Goal: Transaction & Acquisition: Book appointment/travel/reservation

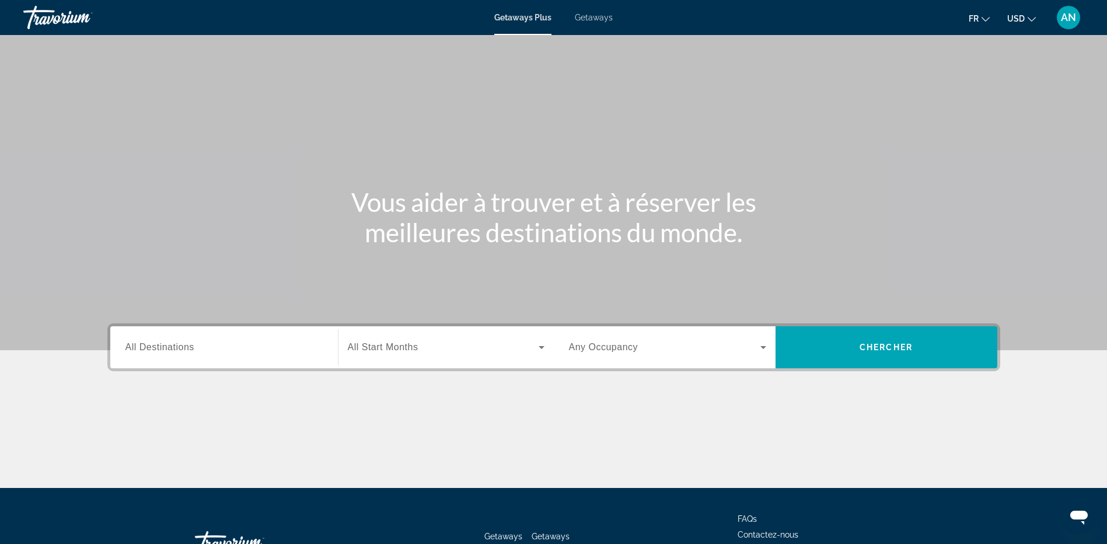
click at [228, 358] on div "Search widget" at bounding box center [223, 347] width 197 height 33
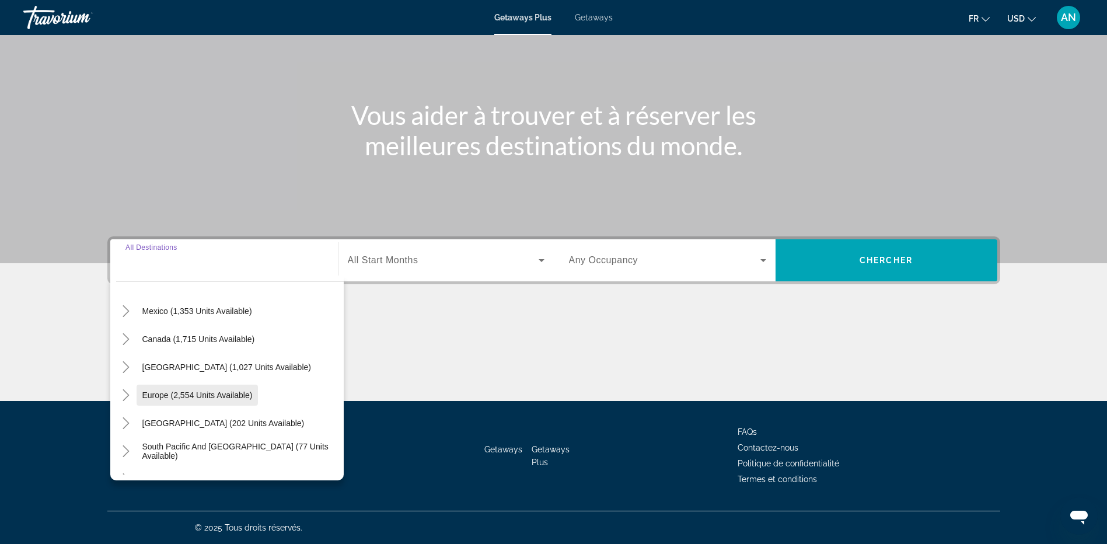
scroll to position [117, 0]
click at [129, 340] on icon "Toggle Europe (2,554 units available)" at bounding box center [126, 337] width 12 height 12
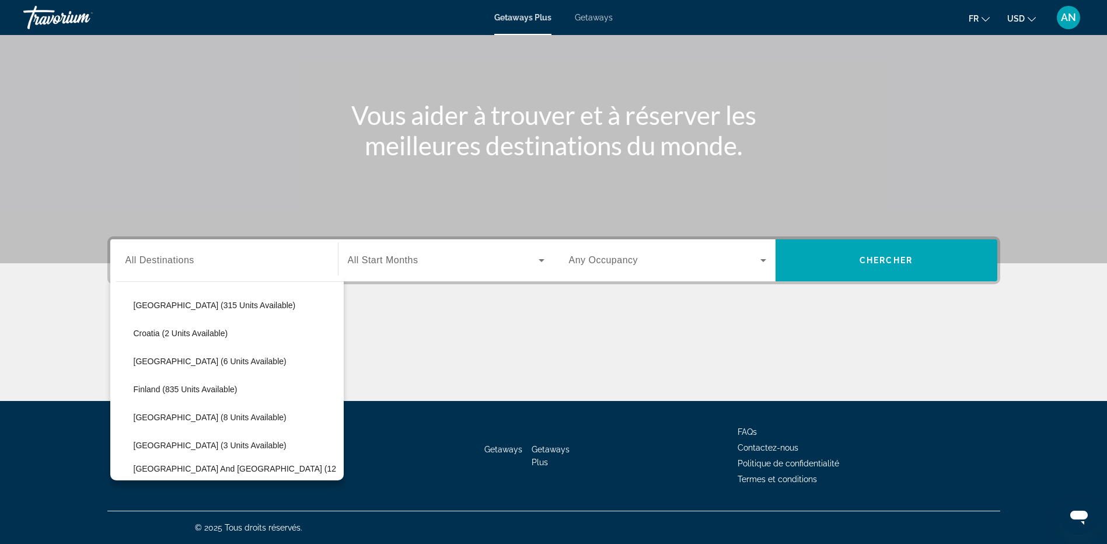
scroll to position [263, 0]
click at [208, 414] on span "[GEOGRAPHIC_DATA] and [GEOGRAPHIC_DATA] (12 units available)" at bounding box center [236, 415] width 204 height 19
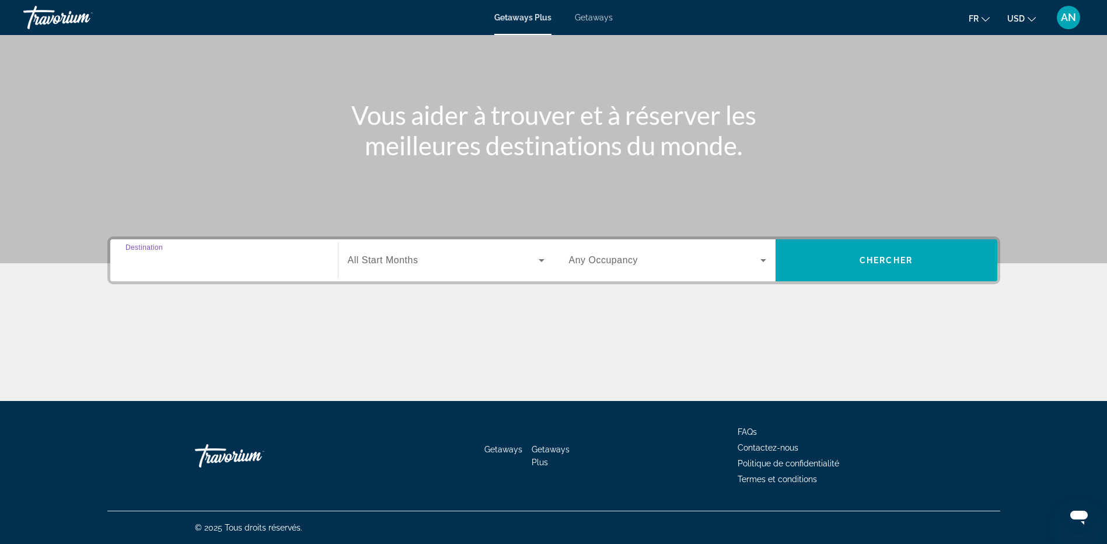
type input "**********"
click at [366, 251] on div "Search widget" at bounding box center [446, 260] width 197 height 33
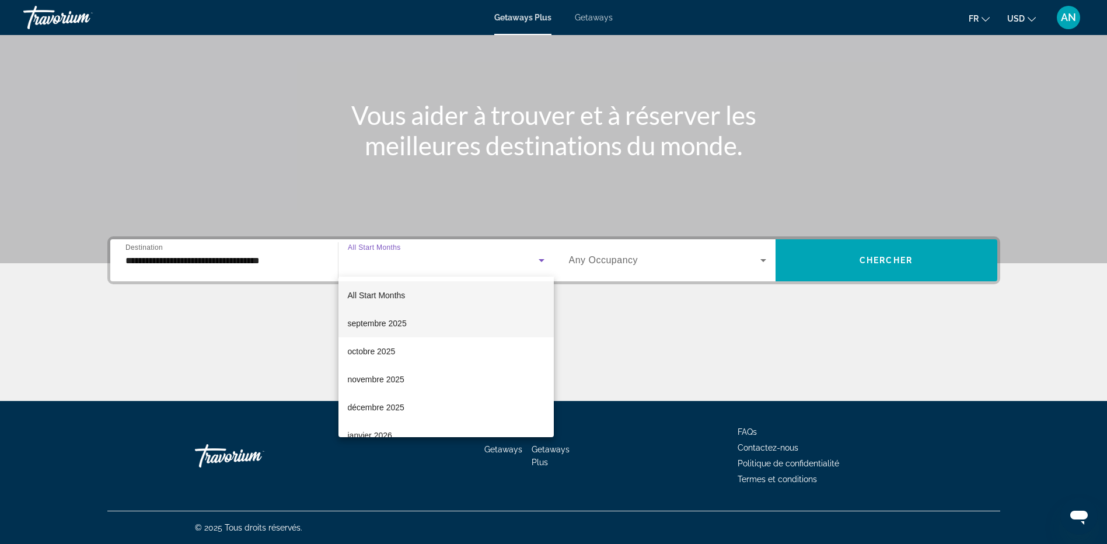
click at [371, 324] on span "septembre 2025" at bounding box center [377, 323] width 59 height 14
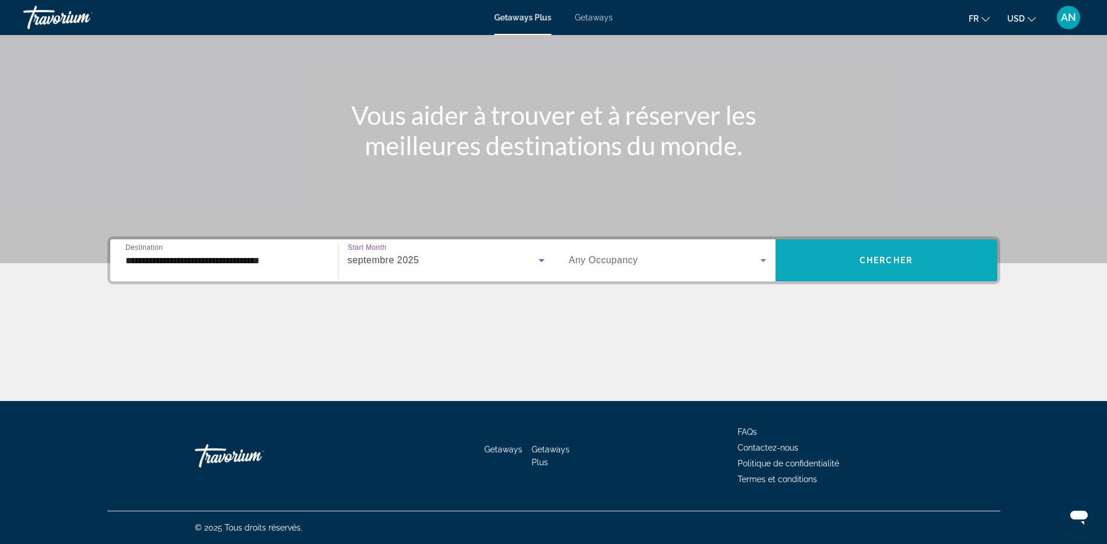
click at [899, 267] on span "Search widget" at bounding box center [887, 260] width 222 height 28
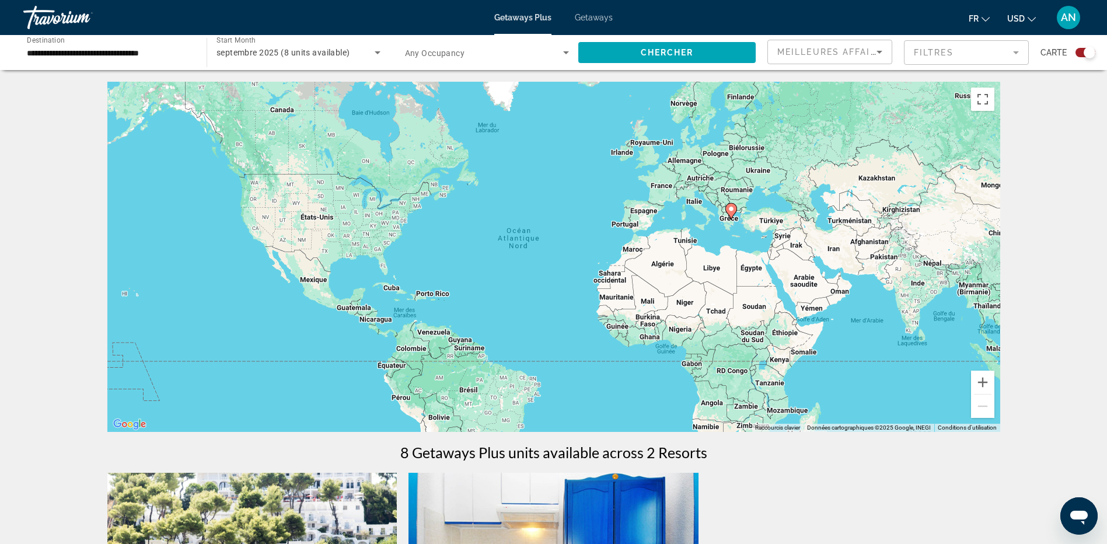
scroll to position [350, 0]
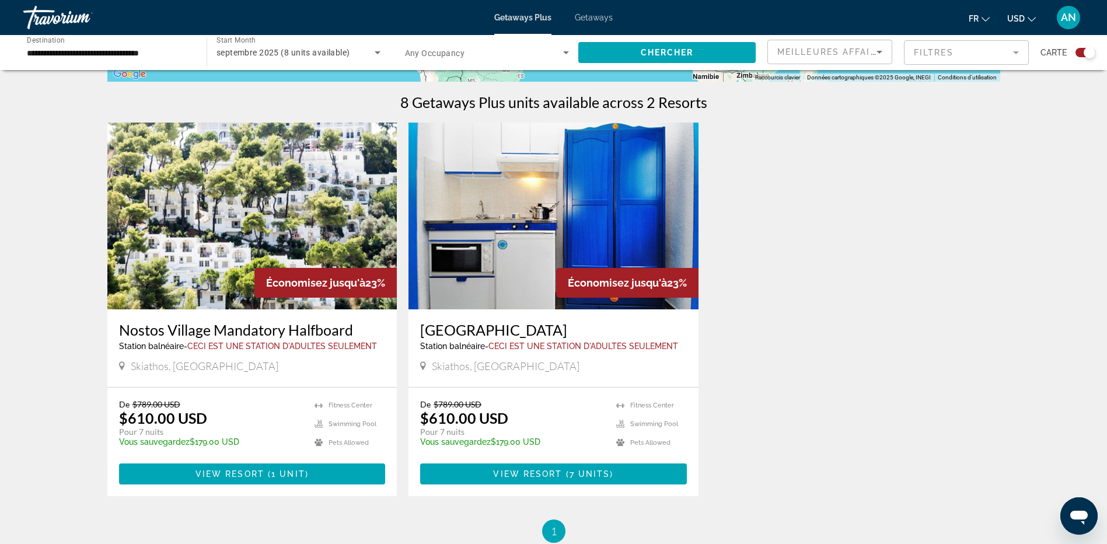
click at [177, 55] on input "**********" at bounding box center [109, 53] width 165 height 14
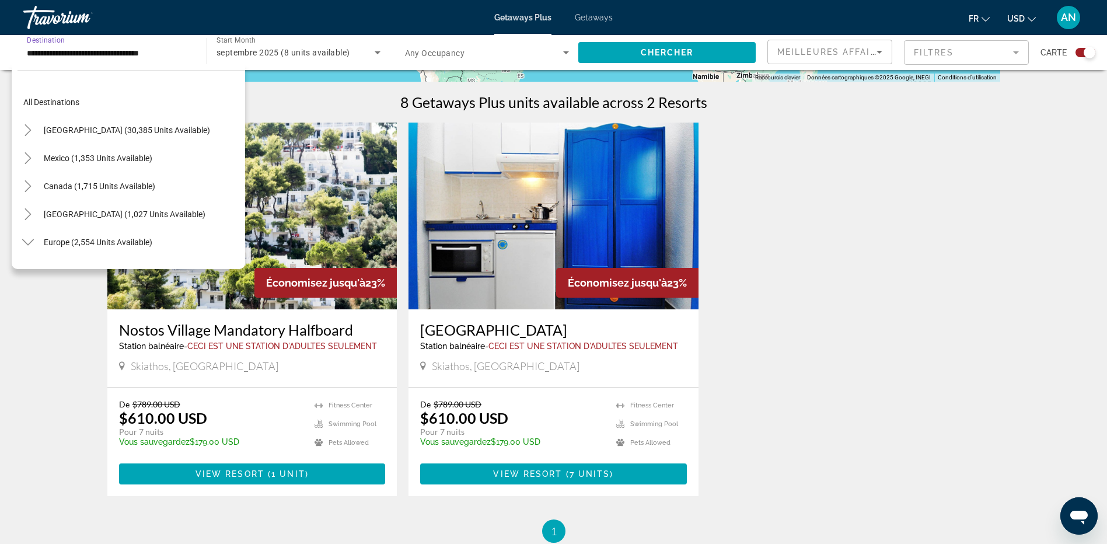
scroll to position [294, 0]
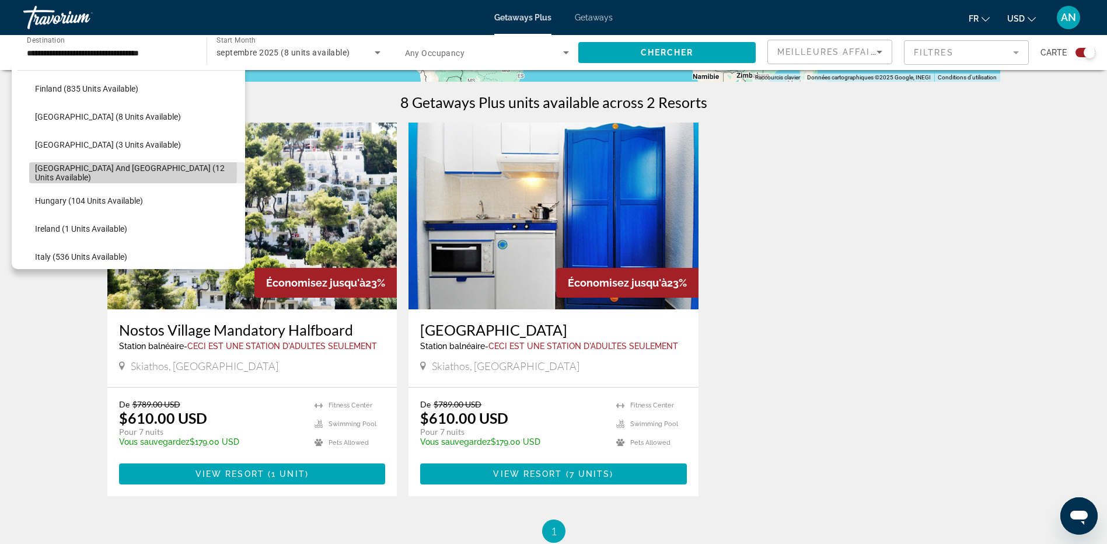
click at [34, 171] on span "Search widget" at bounding box center [137, 173] width 216 height 28
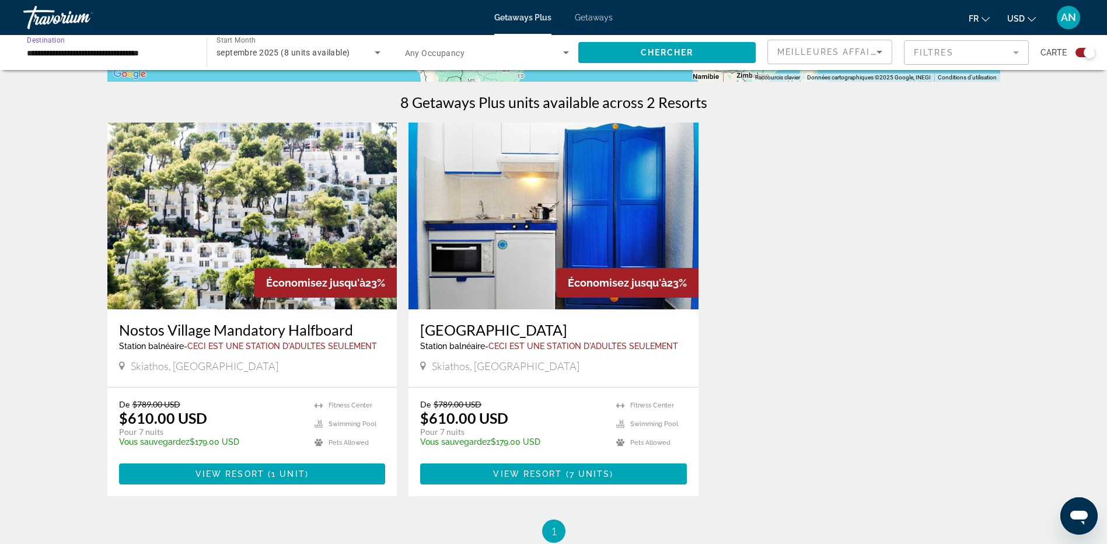
click at [51, 56] on input "**********" at bounding box center [109, 53] width 165 height 14
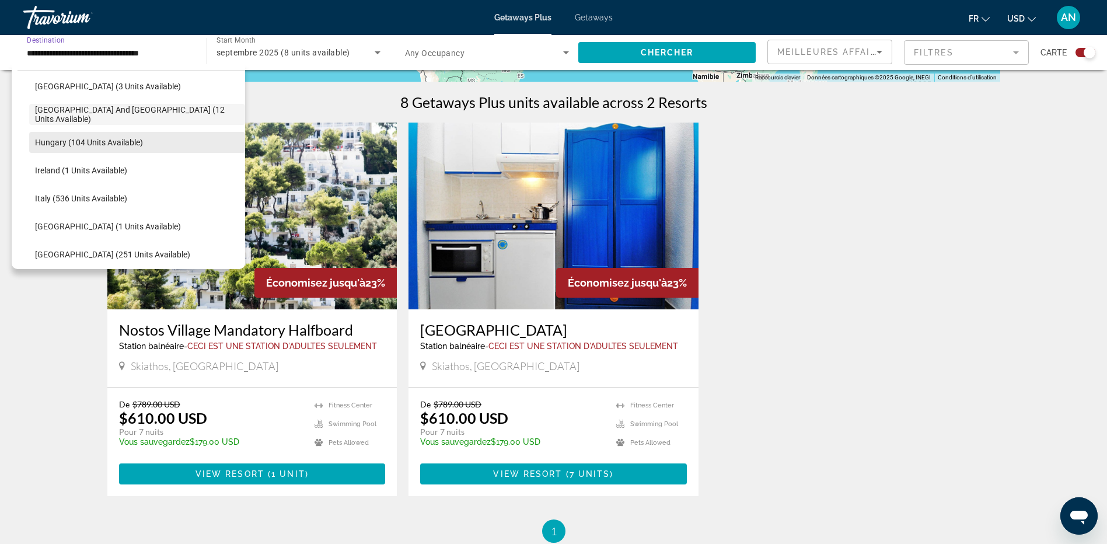
scroll to position [410, 0]
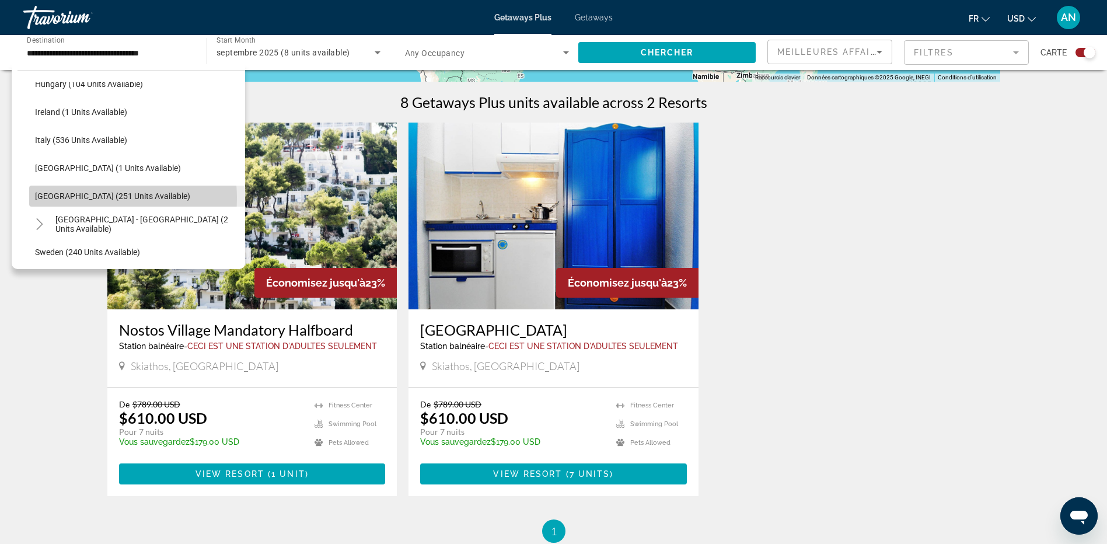
click at [88, 198] on span "[GEOGRAPHIC_DATA] (251 units available)" at bounding box center [112, 195] width 155 height 9
type input "**********"
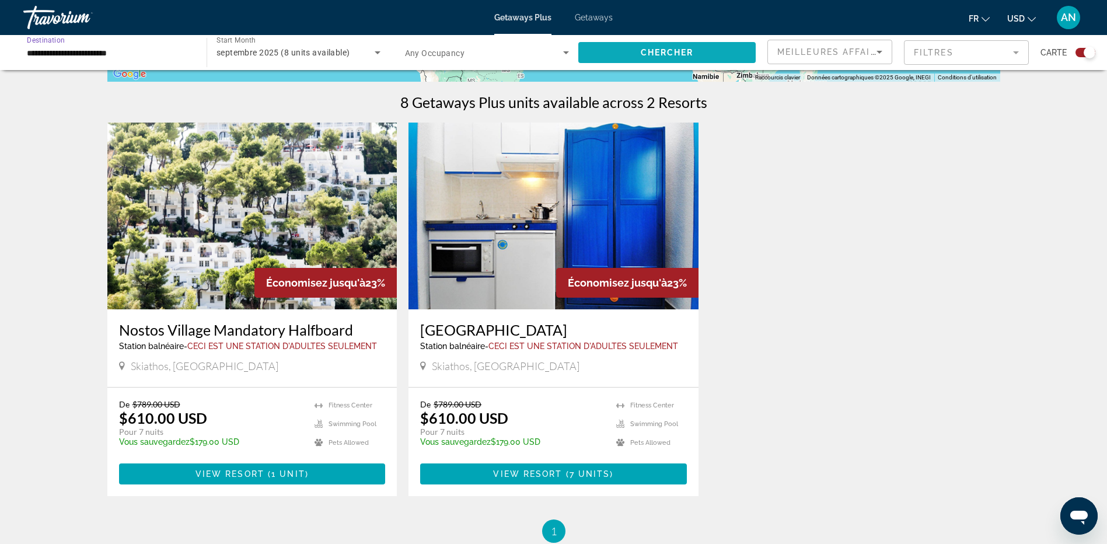
click at [715, 53] on span "Search widget" at bounding box center [666, 53] width 177 height 28
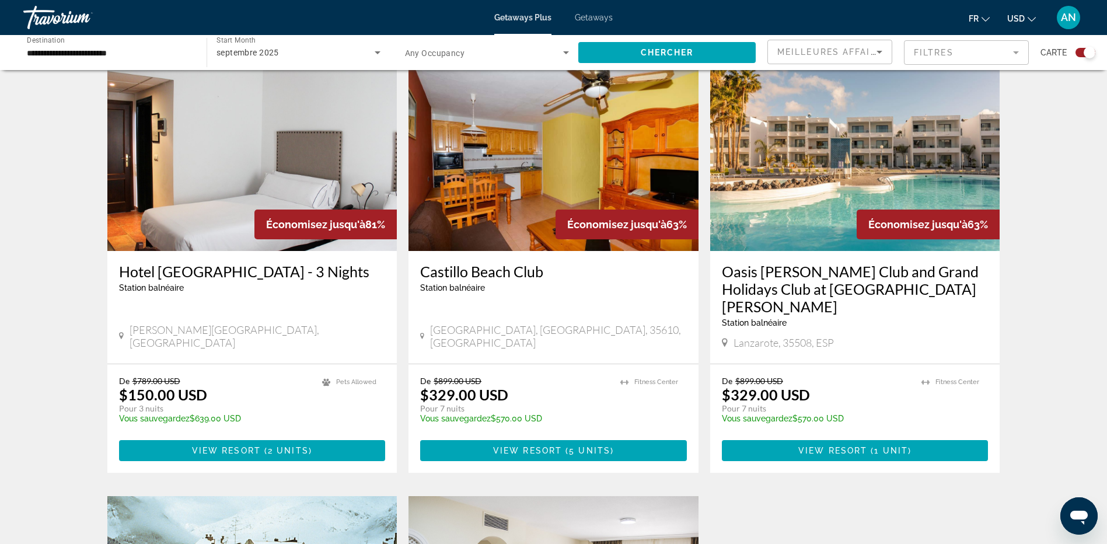
scroll to position [467, 0]
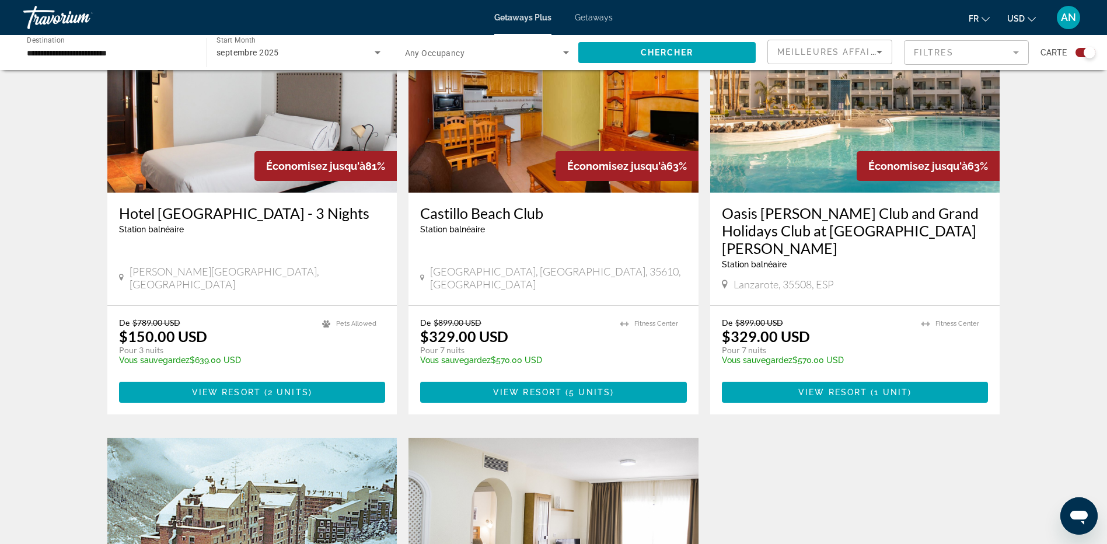
click at [1042, 18] on ul "fr English Español Français Italiano Português русский USD USD ($) MXN (Mex$) C…" at bounding box center [1011, 17] width 85 height 19
click at [1029, 19] on icon "Change currency" at bounding box center [1032, 19] width 8 height 5
click at [1004, 104] on button "EUR (€)" at bounding box center [998, 107] width 58 height 15
click at [902, 388] on span "1 unit" at bounding box center [891, 392] width 34 height 9
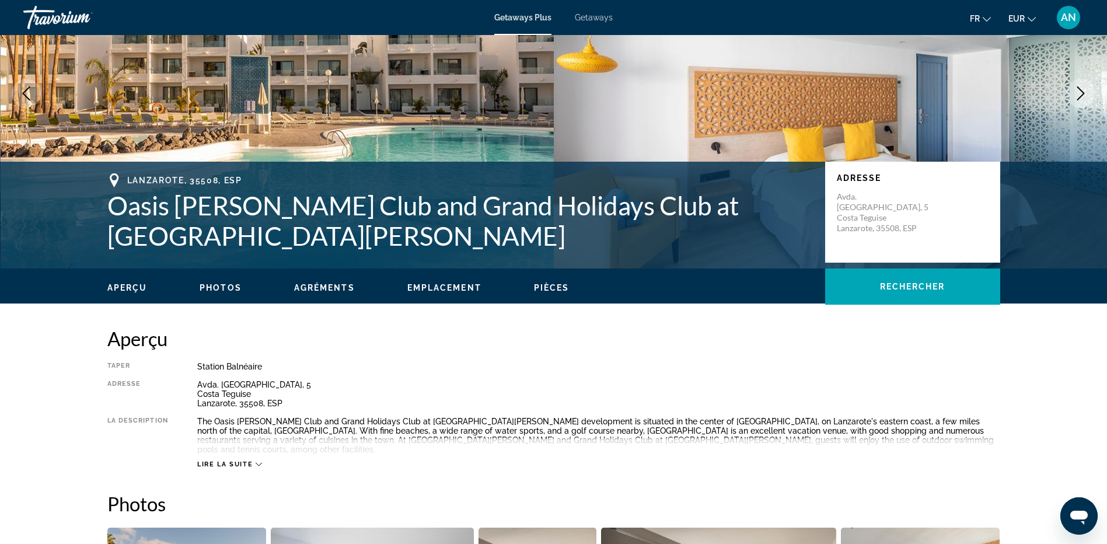
scroll to position [58, 0]
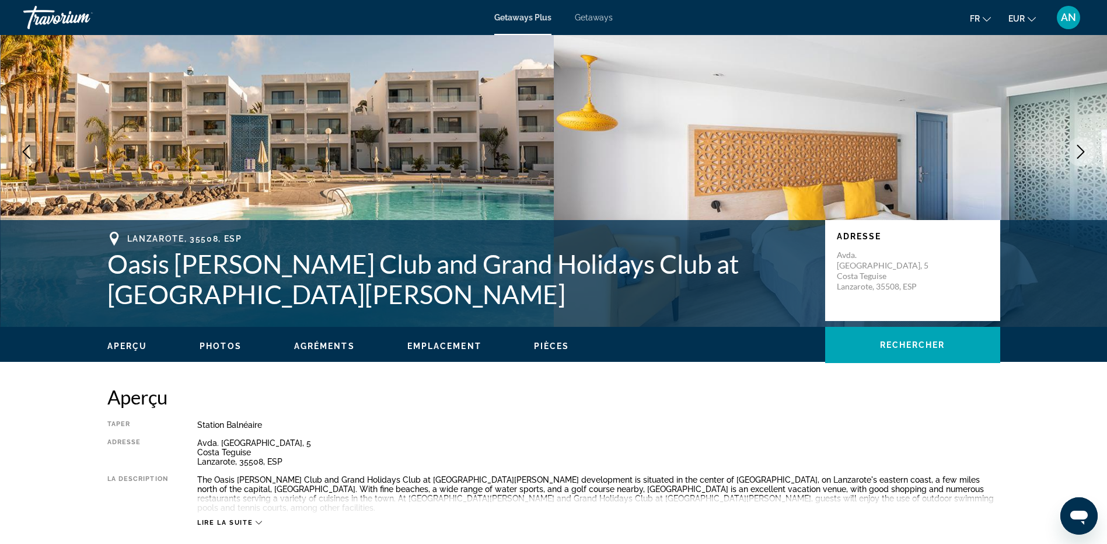
click at [1081, 151] on icon "Next image" at bounding box center [1081, 152] width 14 height 14
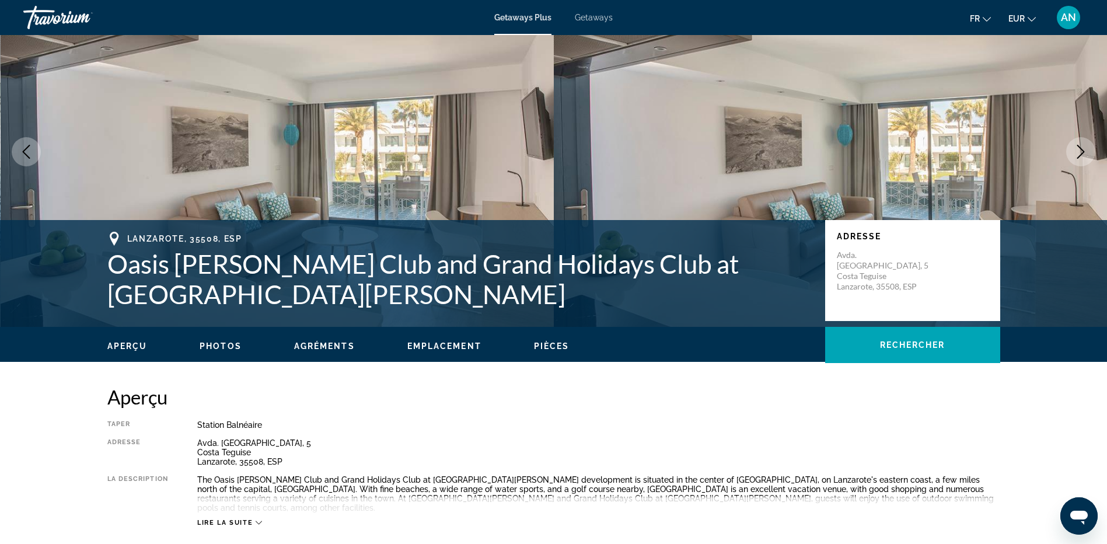
click at [1081, 151] on icon "Next image" at bounding box center [1081, 152] width 14 height 14
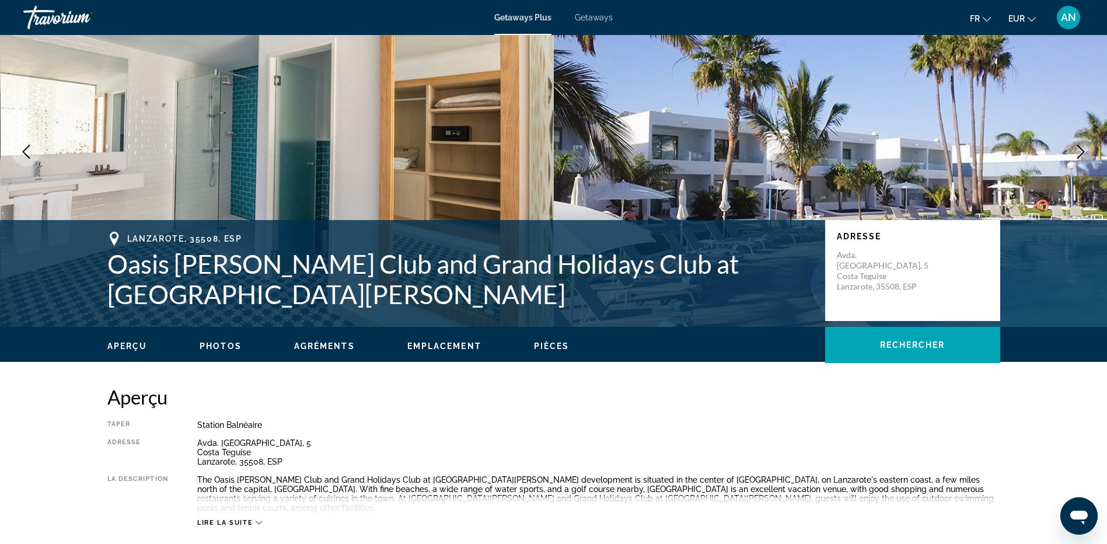
click at [1081, 151] on icon "Next image" at bounding box center [1081, 152] width 14 height 14
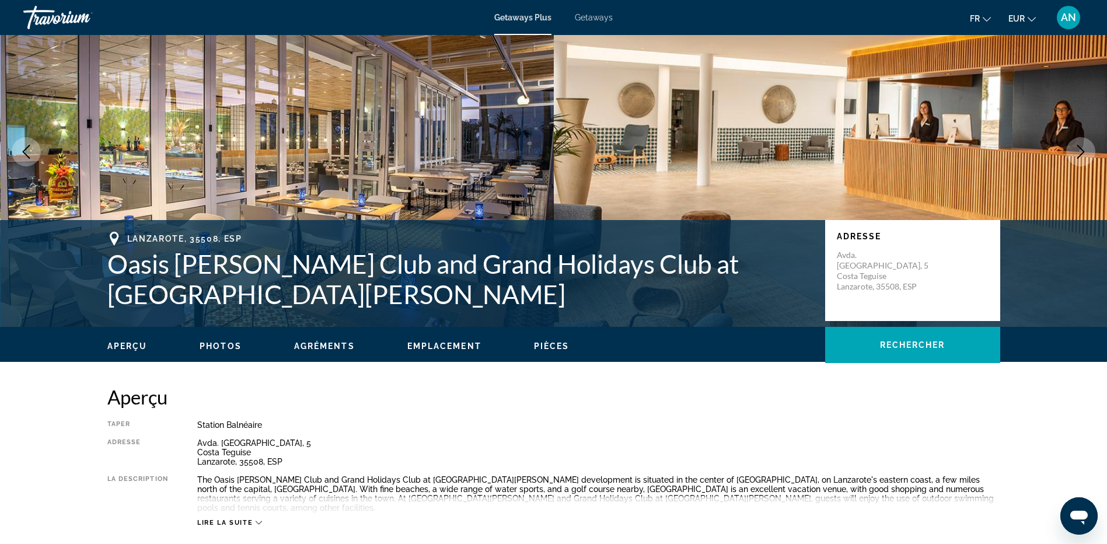
click at [1081, 151] on icon "Next image" at bounding box center [1081, 152] width 14 height 14
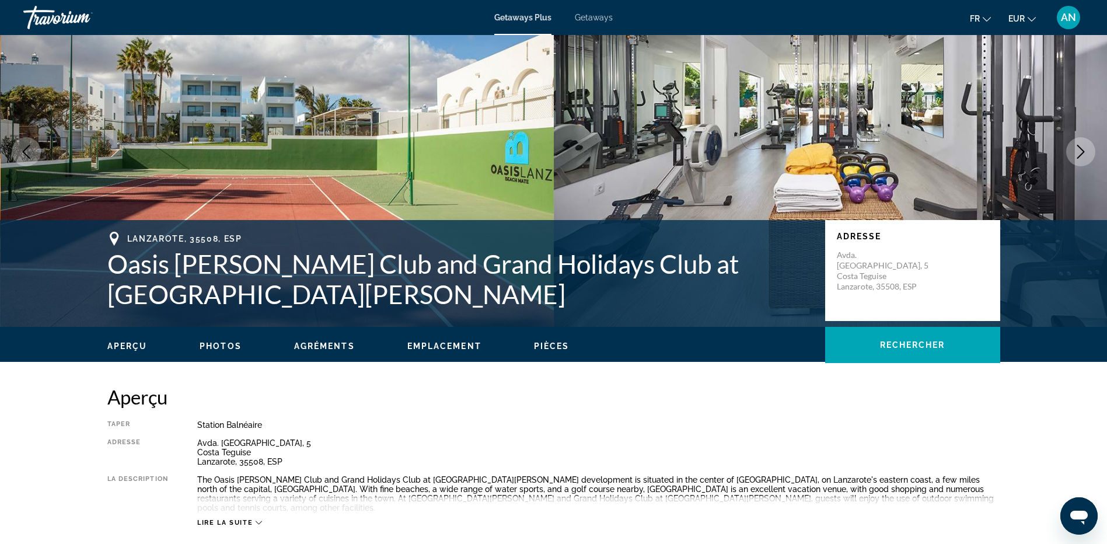
click at [1081, 151] on icon "Next image" at bounding box center [1081, 152] width 14 height 14
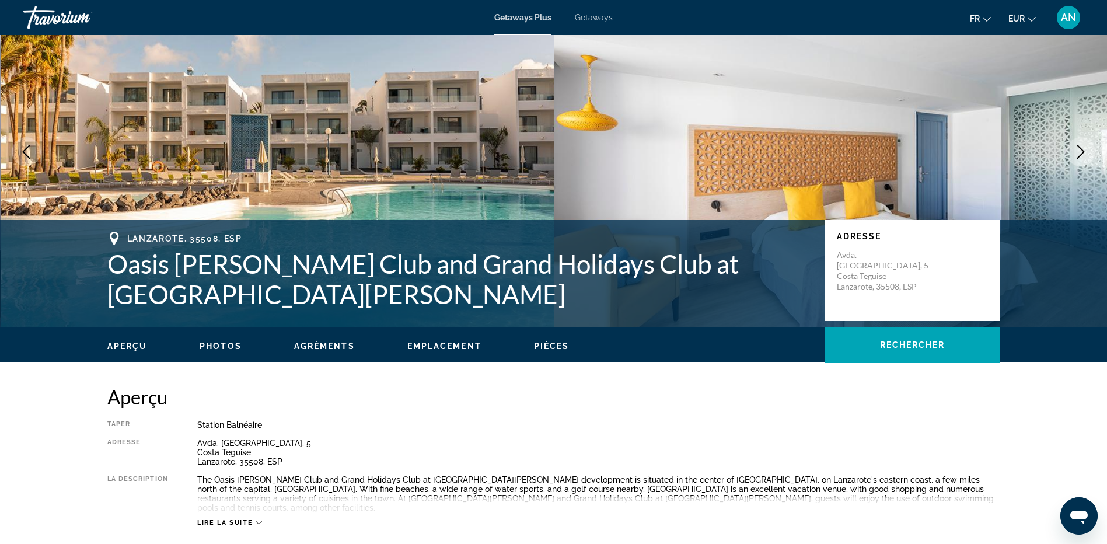
click at [1081, 151] on icon "Next image" at bounding box center [1081, 152] width 14 height 14
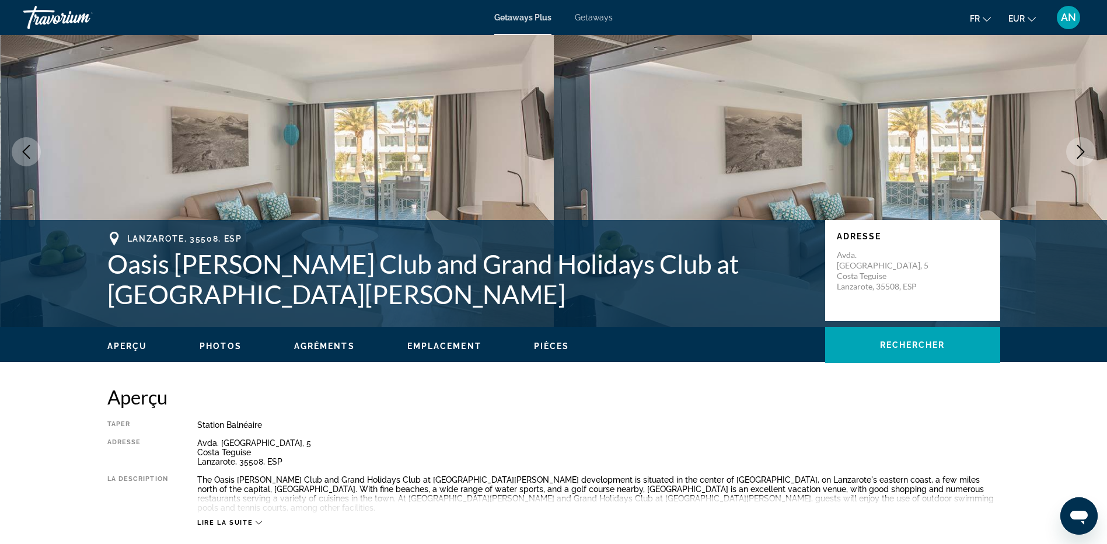
scroll to position [233, 0]
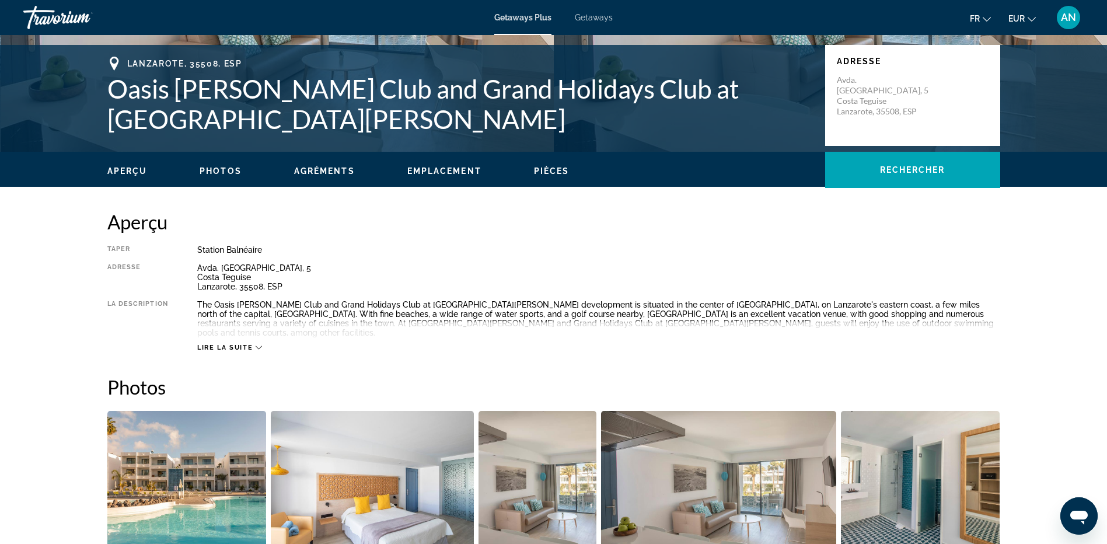
click at [254, 344] on div "Lire la suite" at bounding box center [229, 348] width 65 height 8
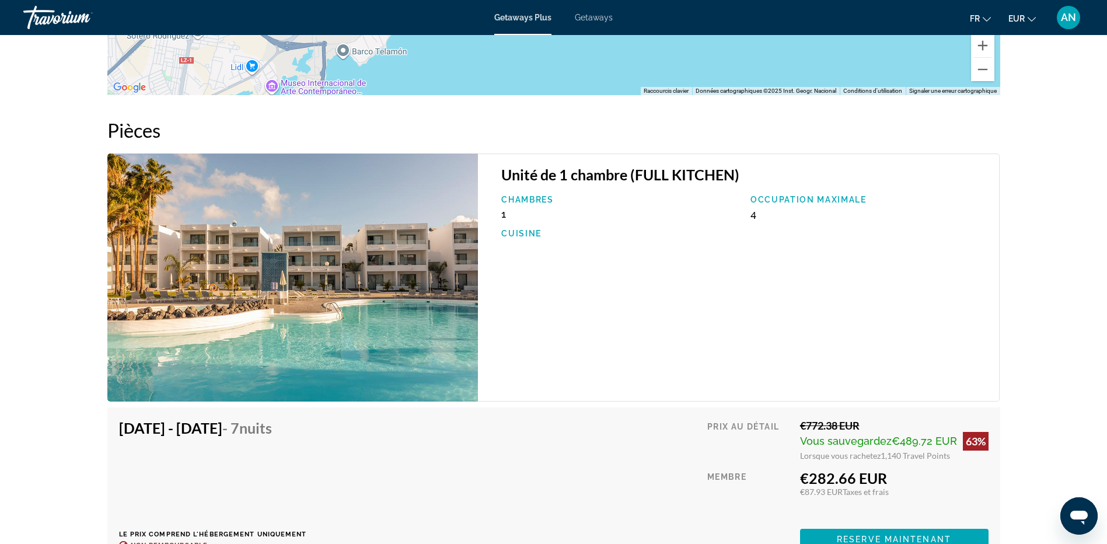
scroll to position [1809, 0]
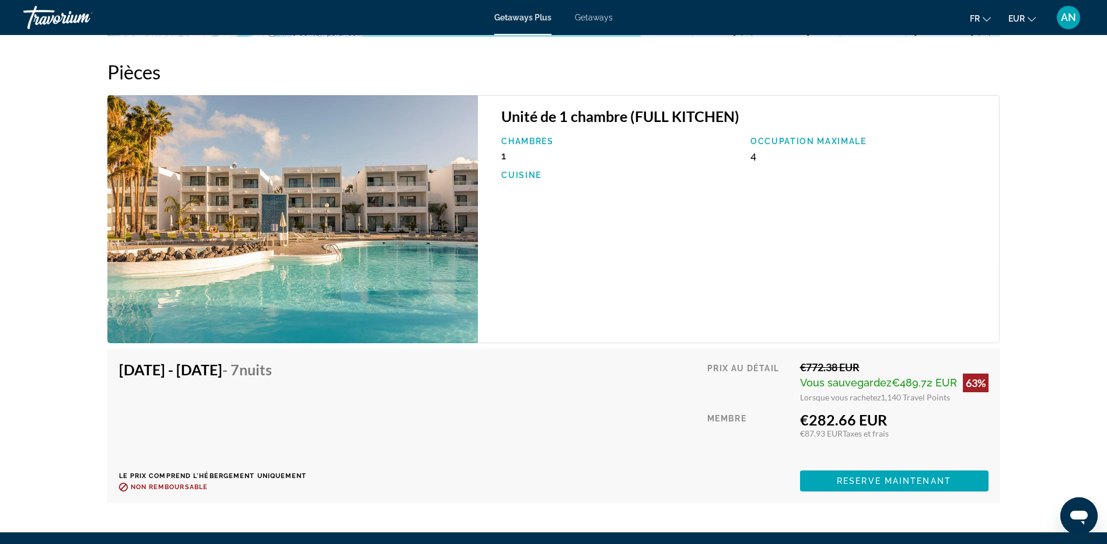
click at [891, 476] on span "Reserve maintenant" at bounding box center [894, 480] width 114 height 9
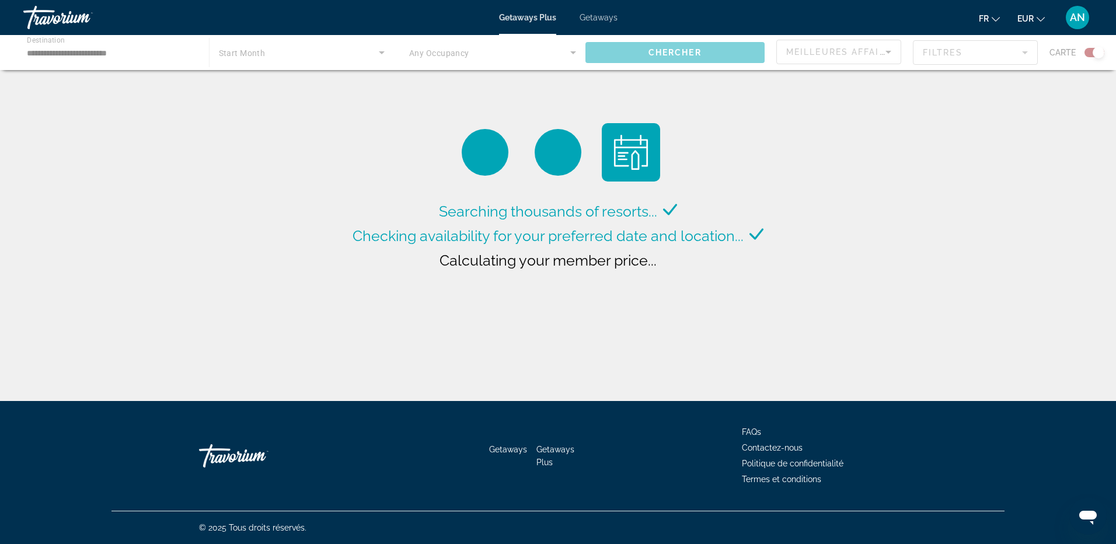
click at [44, 50] on div "Main content" at bounding box center [558, 52] width 1116 height 35
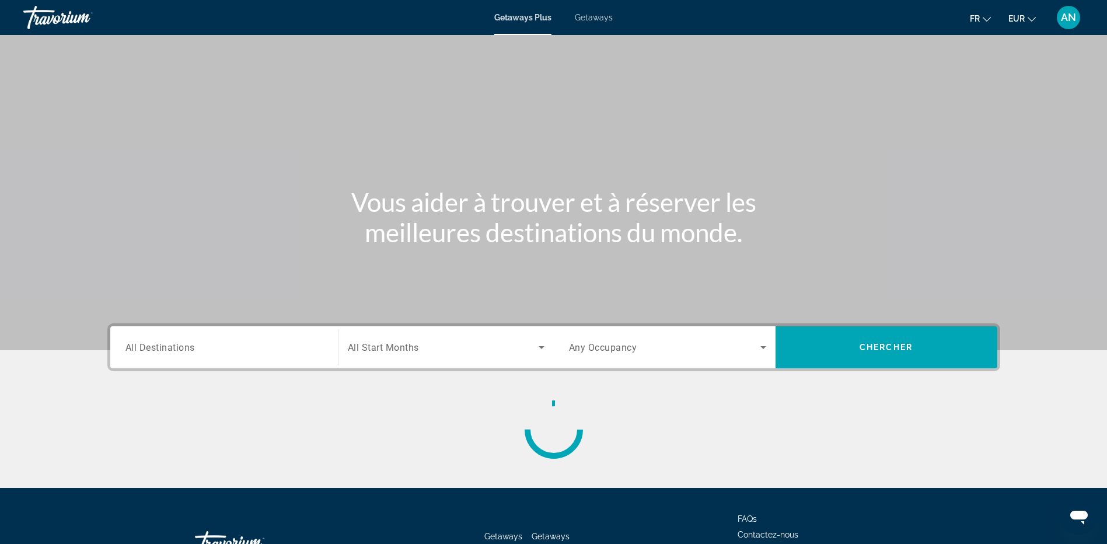
click at [182, 355] on div "Search widget" at bounding box center [223, 347] width 197 height 33
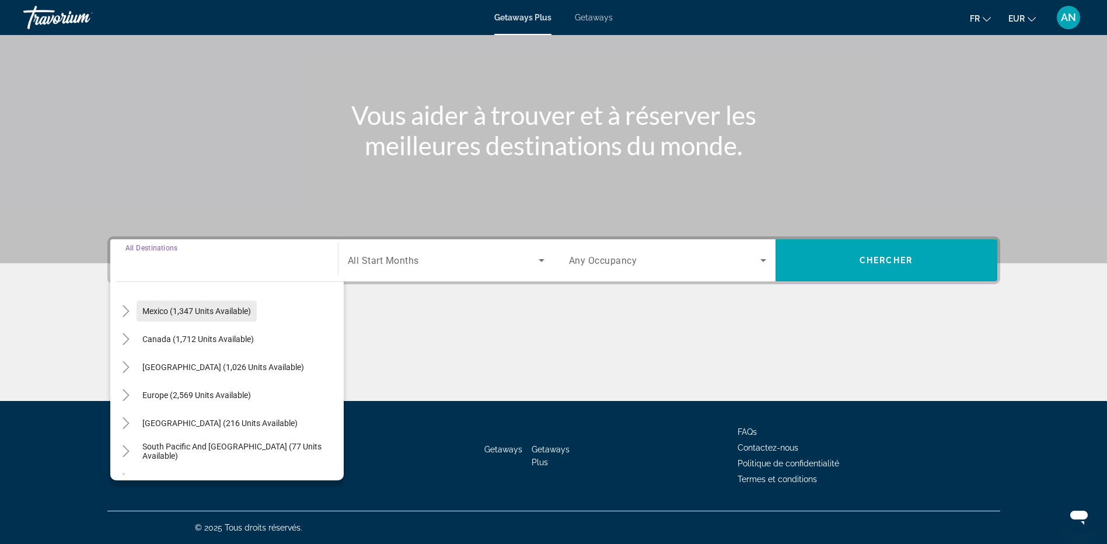
scroll to position [117, 0]
click at [125, 336] on icon "Toggle Europe (2,569 units available)" at bounding box center [126, 337] width 12 height 12
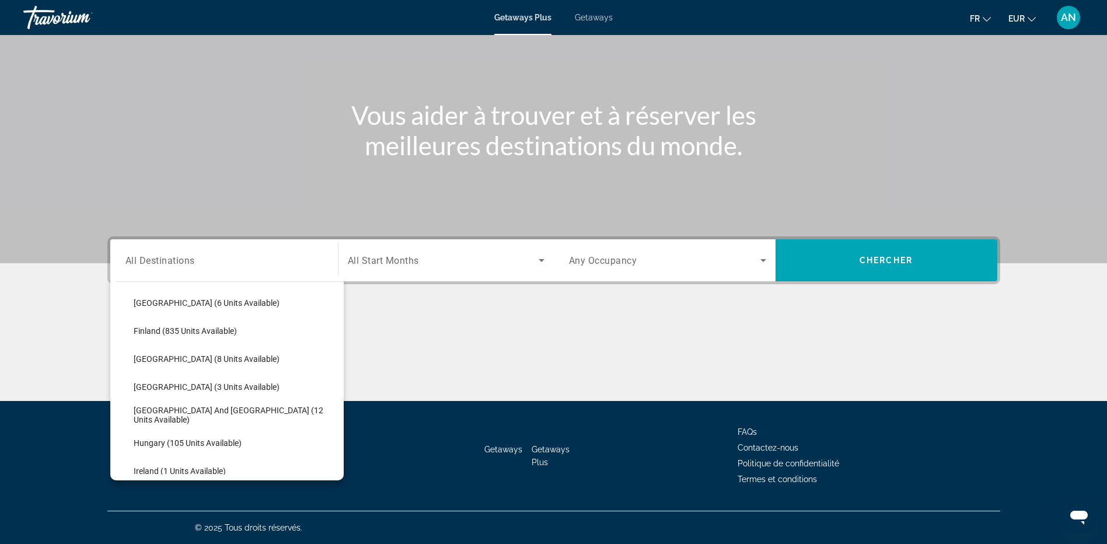
scroll to position [379, 0]
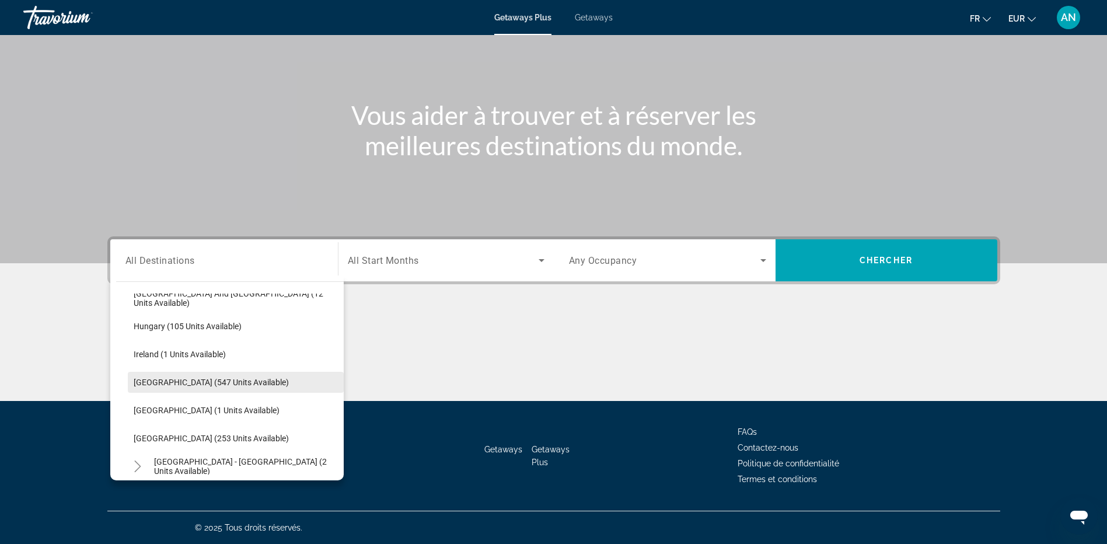
click at [151, 379] on span "[GEOGRAPHIC_DATA] (547 units available)" at bounding box center [211, 382] width 155 height 9
type input "**********"
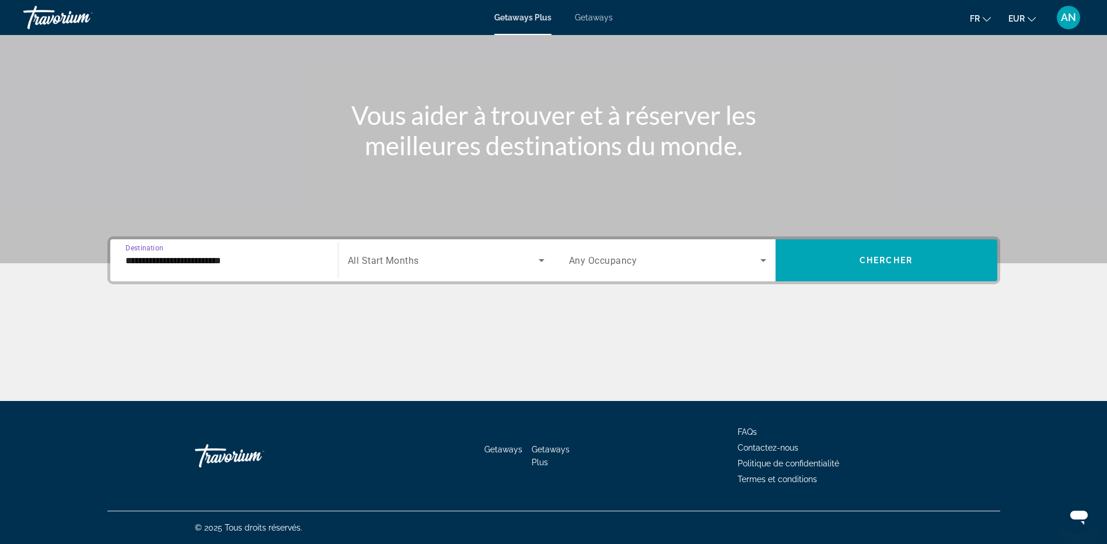
click at [417, 257] on span "All Start Months" at bounding box center [383, 260] width 71 height 11
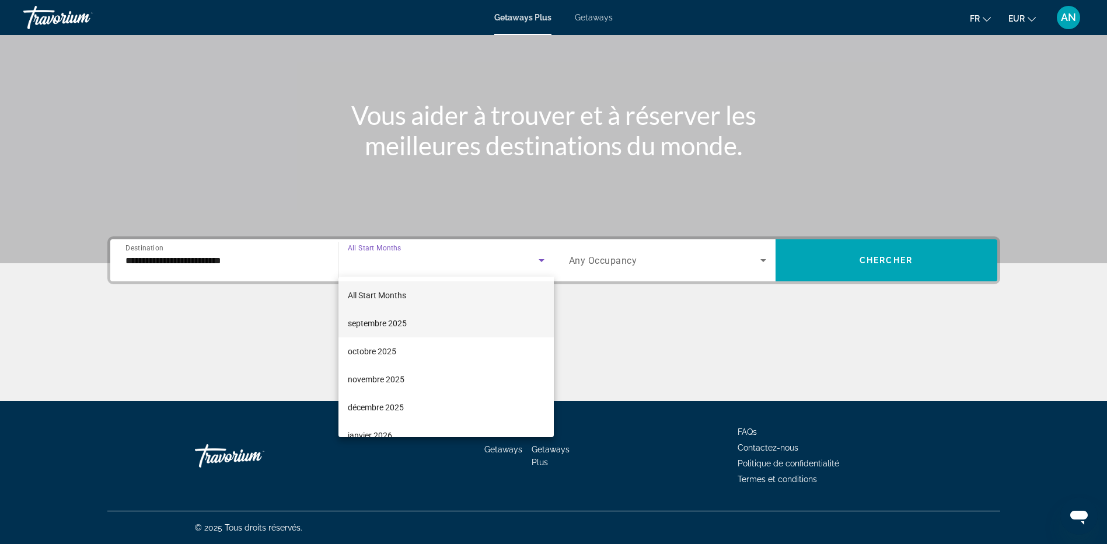
drag, startPoint x: 392, startPoint y: 327, endPoint x: 397, endPoint y: 325, distance: 6.1
click at [392, 327] on span "septembre 2025" at bounding box center [377, 323] width 59 height 14
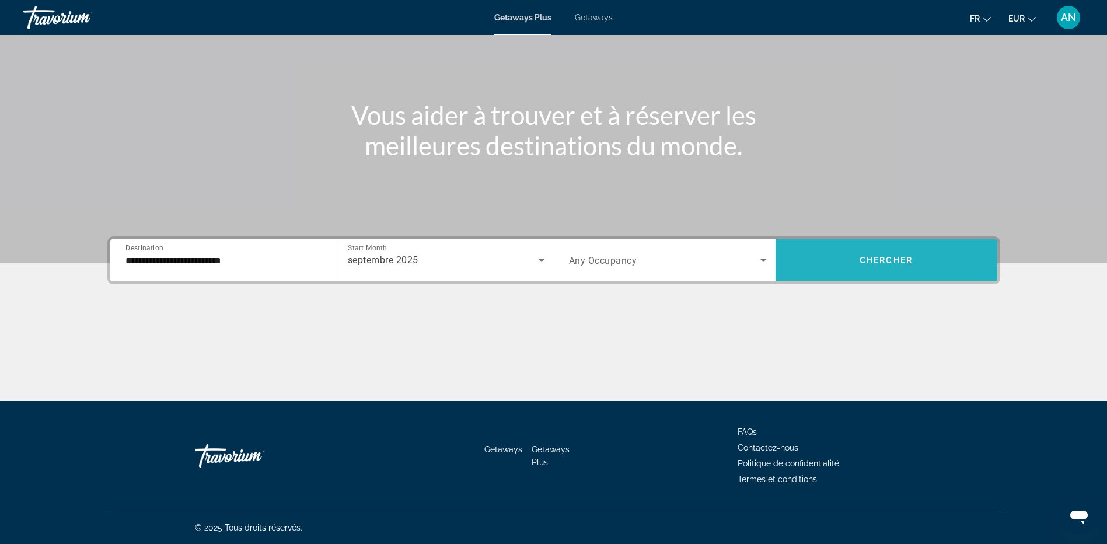
click at [870, 267] on span "Search widget" at bounding box center [887, 260] width 222 height 28
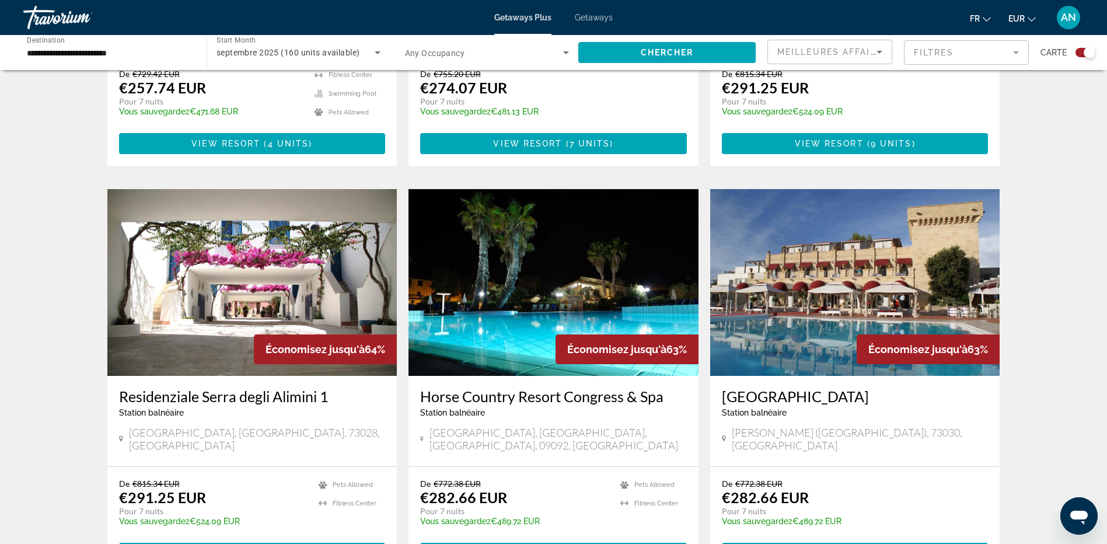
scroll to position [1576, 0]
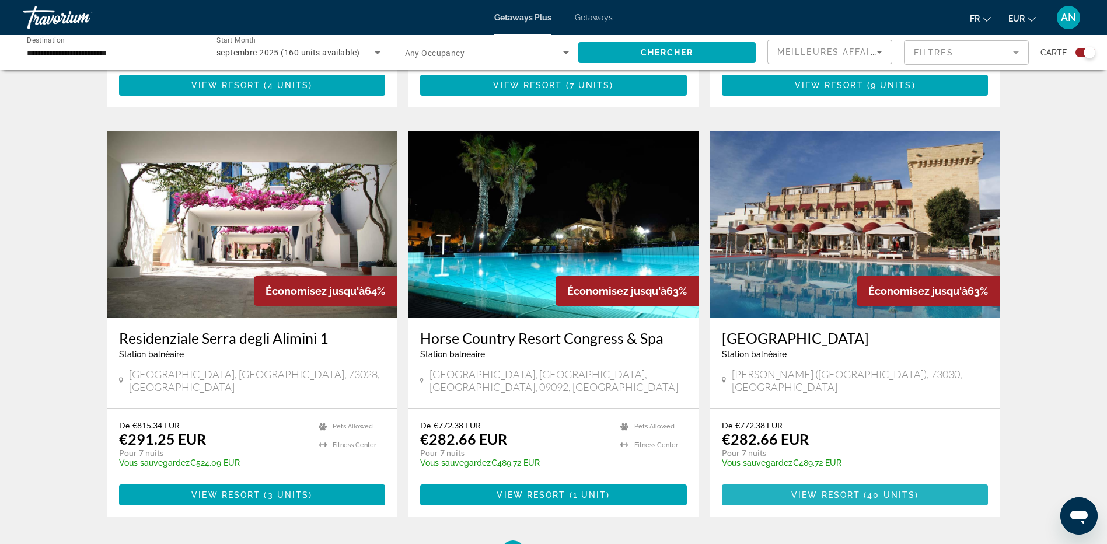
click at [906, 481] on span "Main content" at bounding box center [855, 495] width 267 height 28
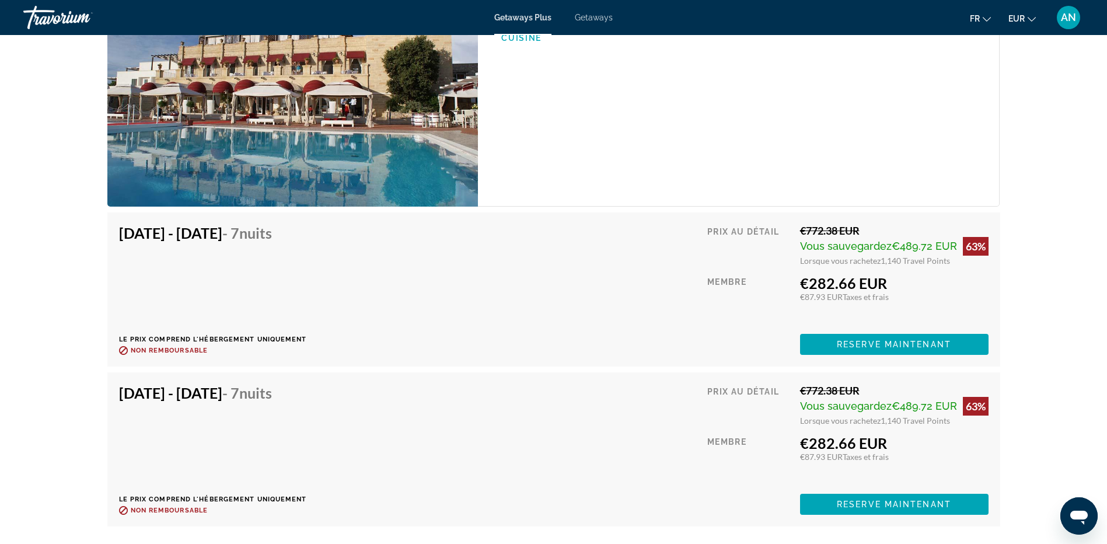
scroll to position [1868, 0]
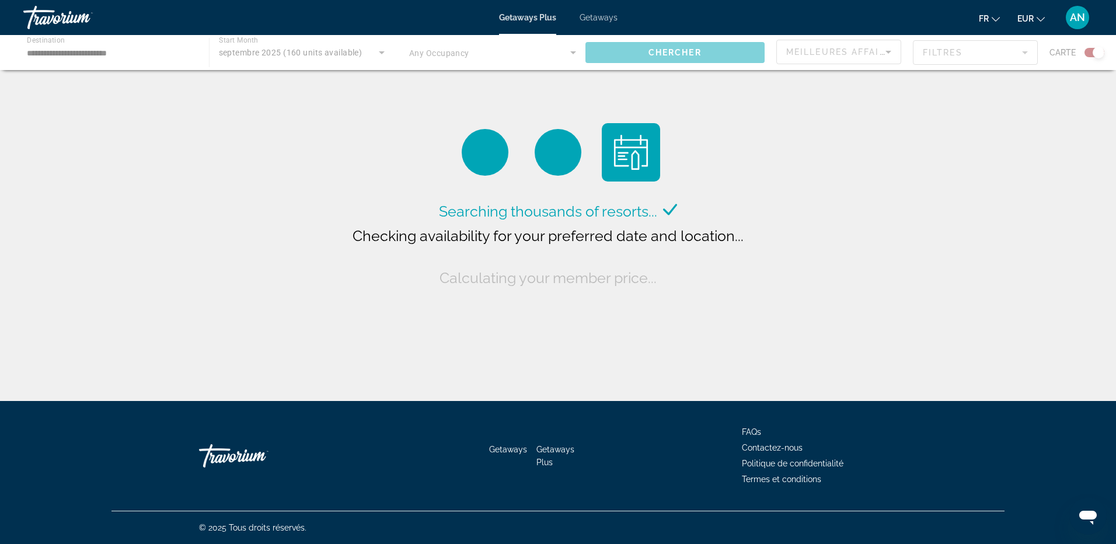
click at [60, 48] on div "Main content" at bounding box center [558, 52] width 1116 height 35
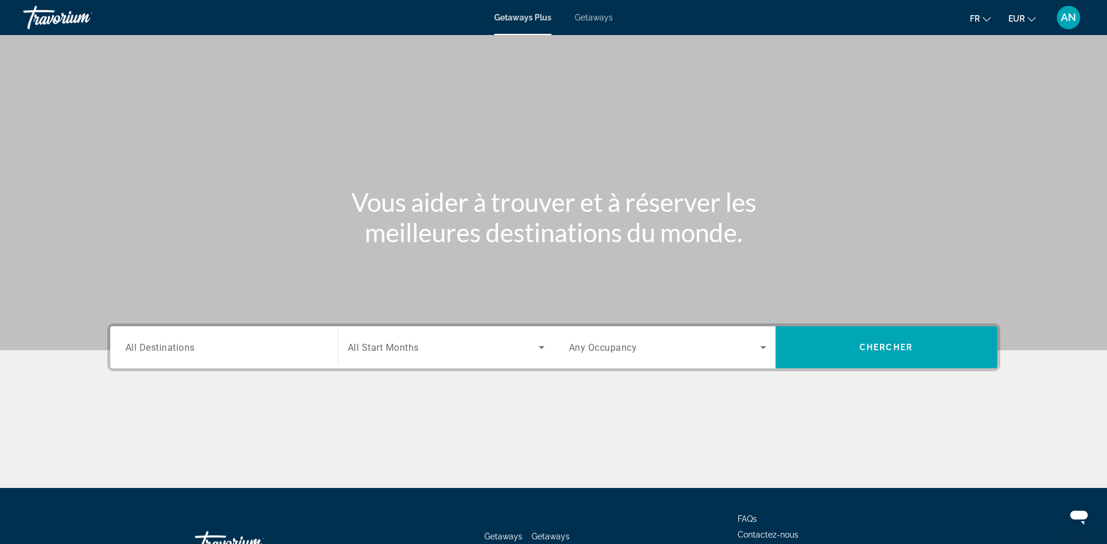
click at [190, 354] on input "Destination All Destinations" at bounding box center [223, 348] width 197 height 14
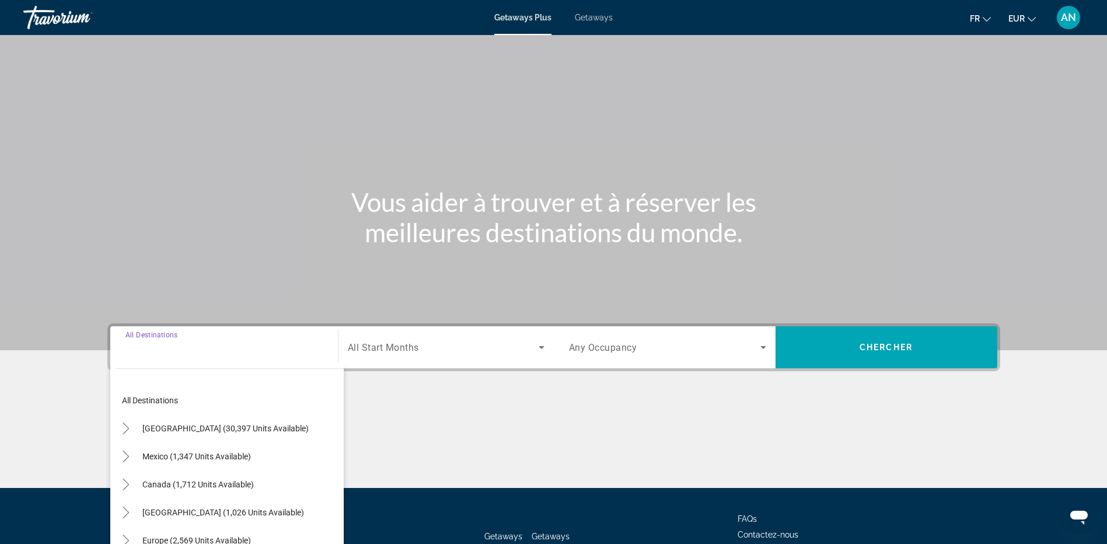
scroll to position [87, 0]
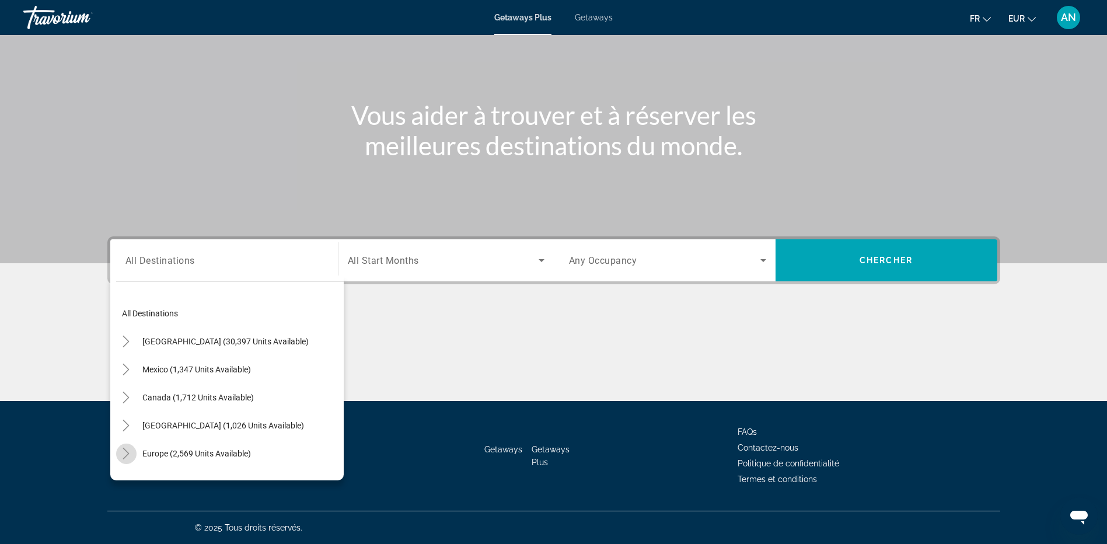
click at [127, 451] on icon "Toggle Europe (2,569 units available)" at bounding box center [126, 454] width 12 height 12
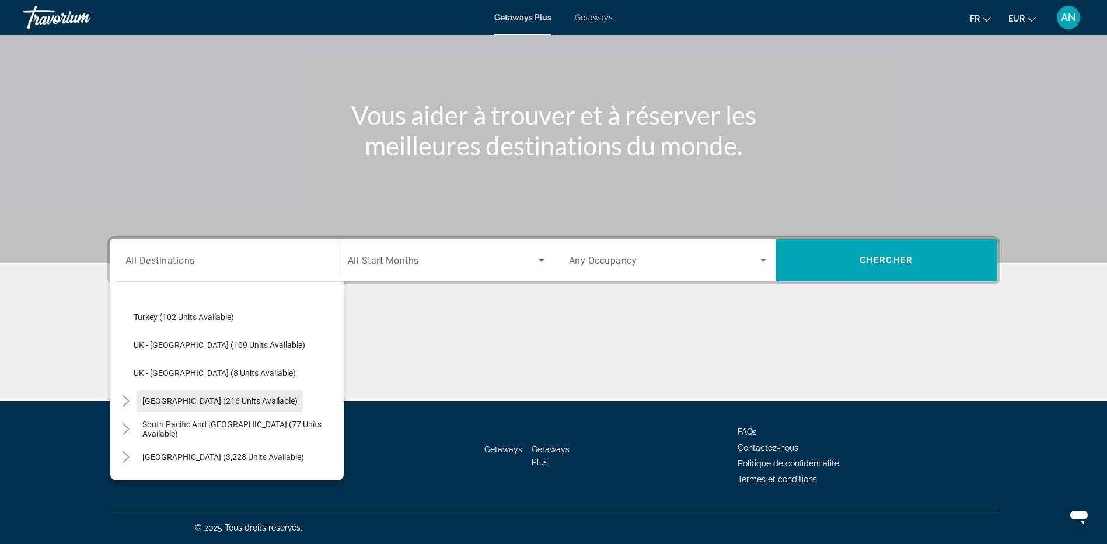
scroll to position [496, 0]
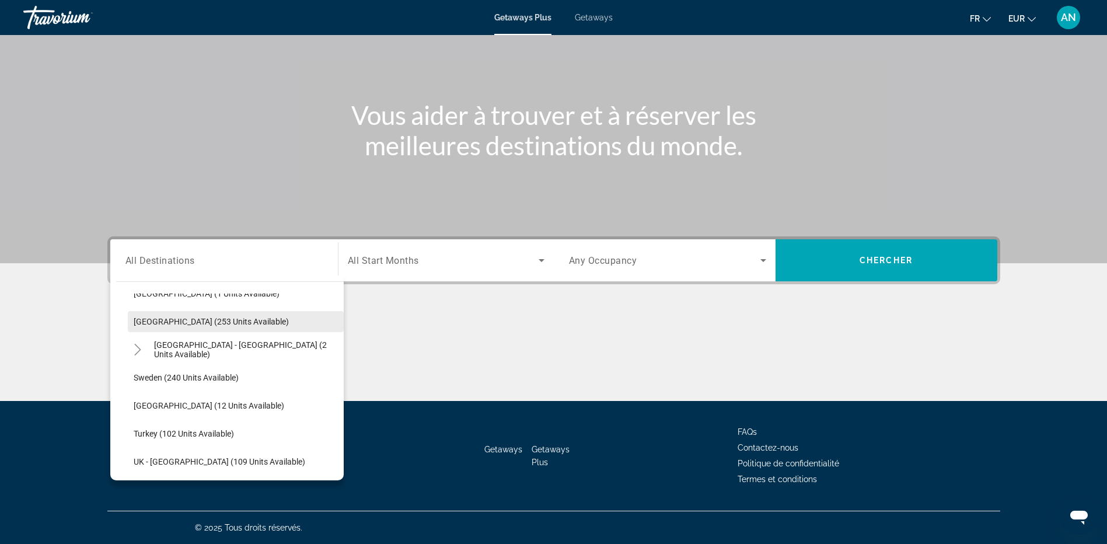
click at [170, 321] on span "[GEOGRAPHIC_DATA] (253 units available)" at bounding box center [211, 321] width 155 height 9
type input "**********"
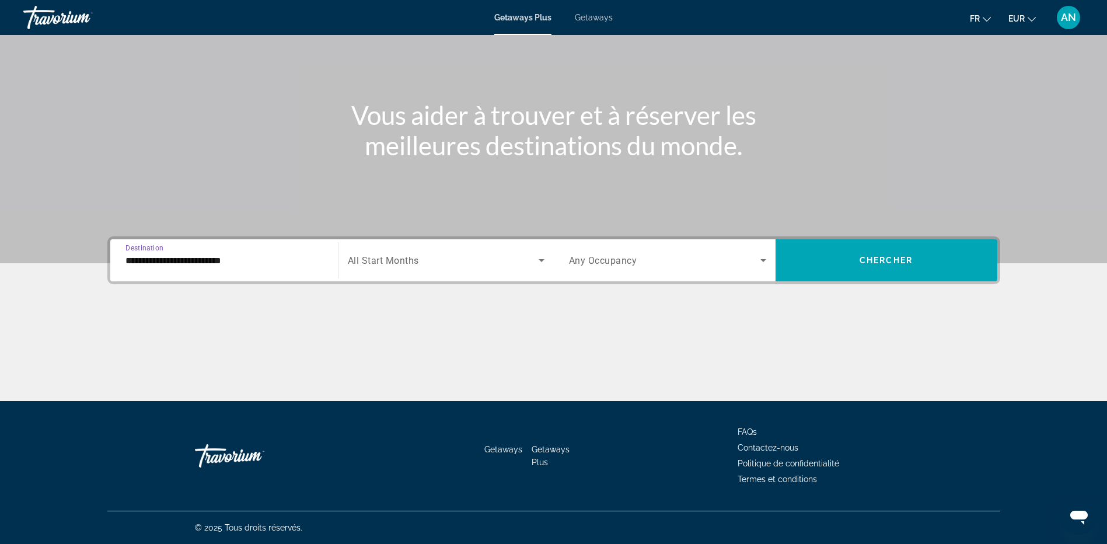
click at [375, 260] on span "All Start Months" at bounding box center [383, 260] width 71 height 11
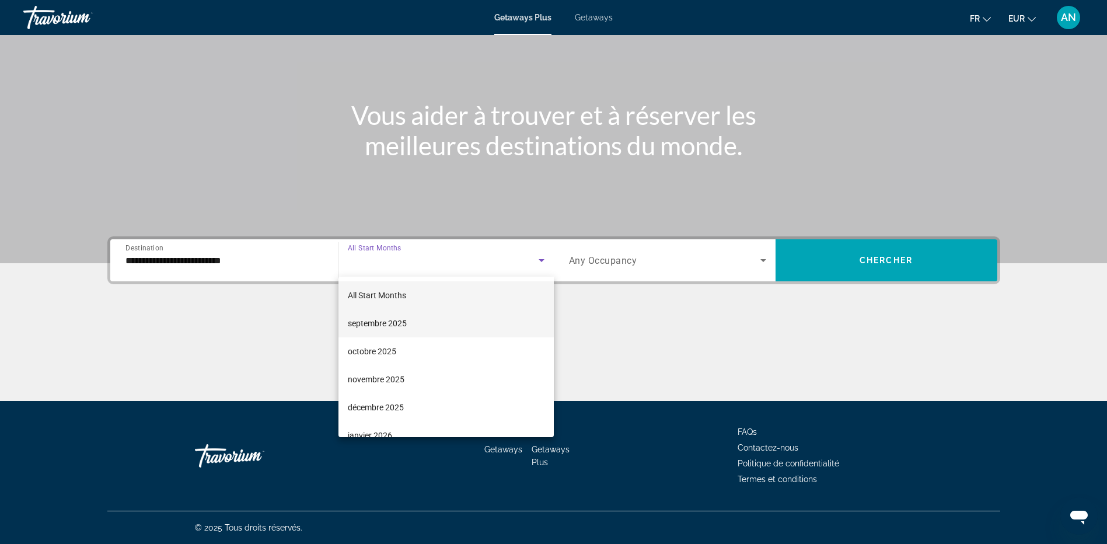
click at [374, 327] on span "septembre 2025" at bounding box center [377, 323] width 59 height 14
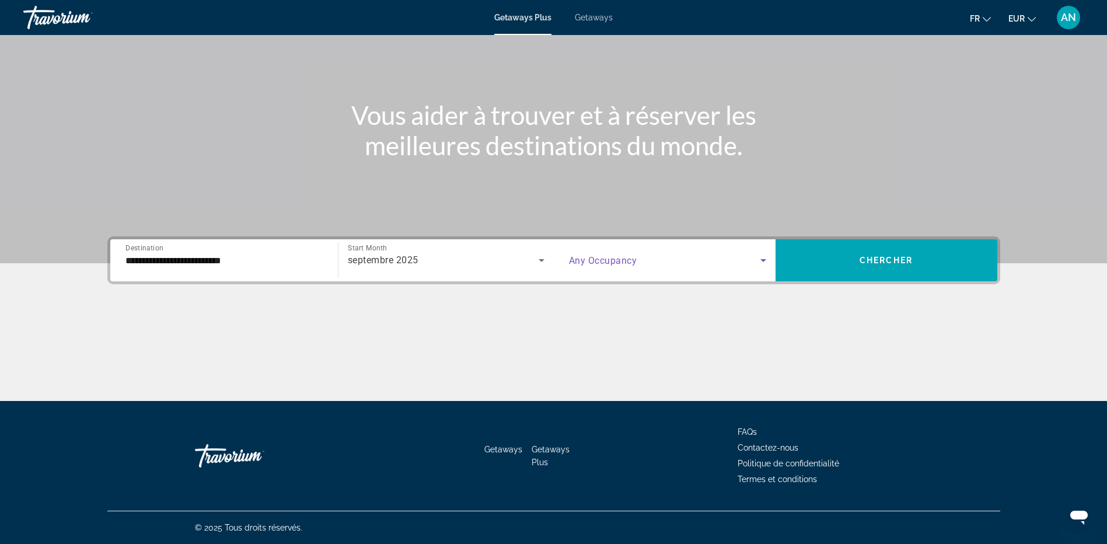
click at [662, 260] on span "Search widget" at bounding box center [664, 260] width 191 height 14
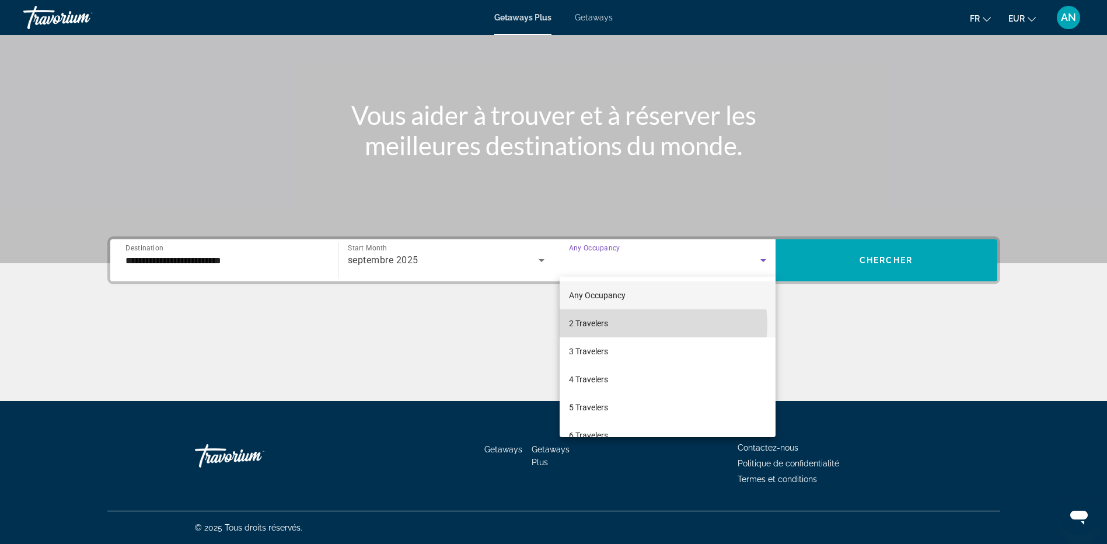
click at [656, 324] on mat-option "2 Travelers" at bounding box center [668, 323] width 216 height 28
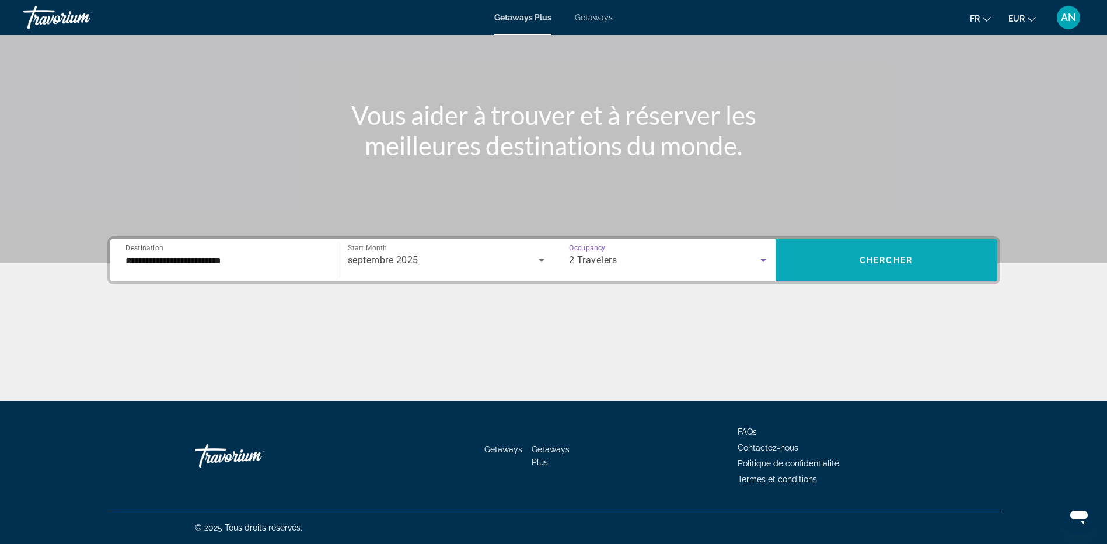
click at [817, 265] on span "Search widget" at bounding box center [887, 260] width 222 height 28
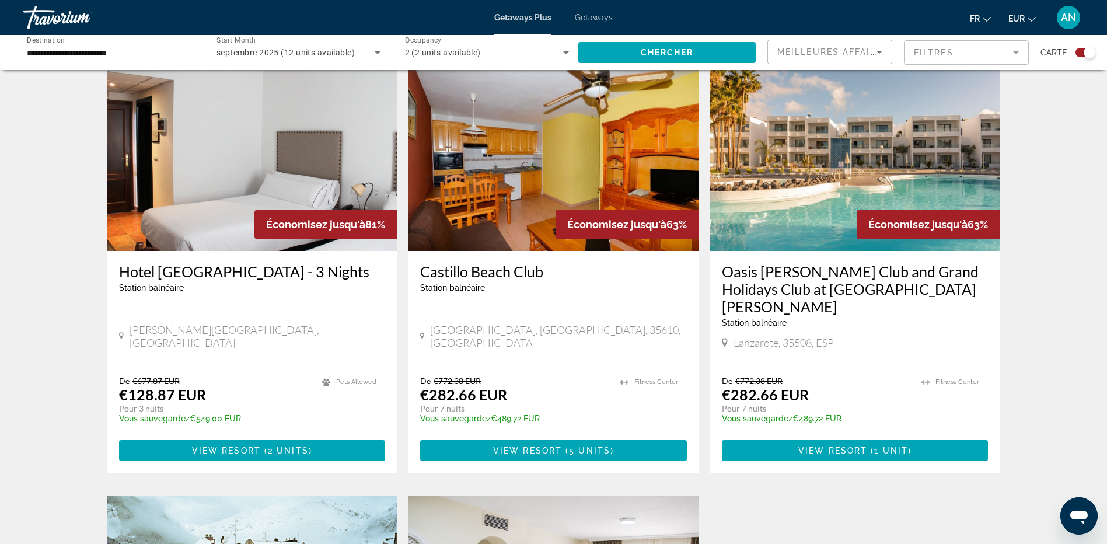
scroll to position [350, 0]
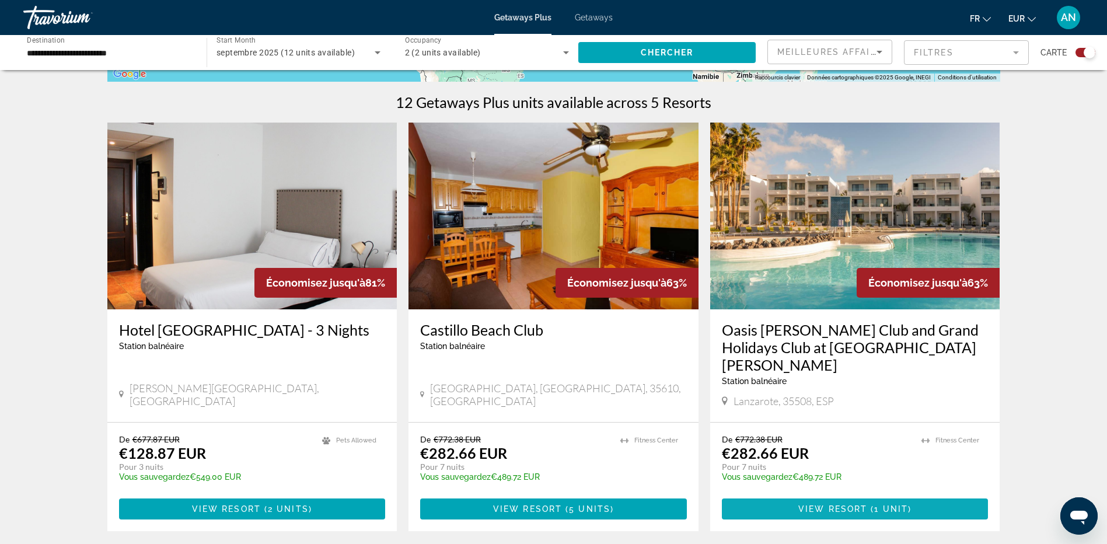
click at [947, 495] on span "Main content" at bounding box center [855, 509] width 267 height 28
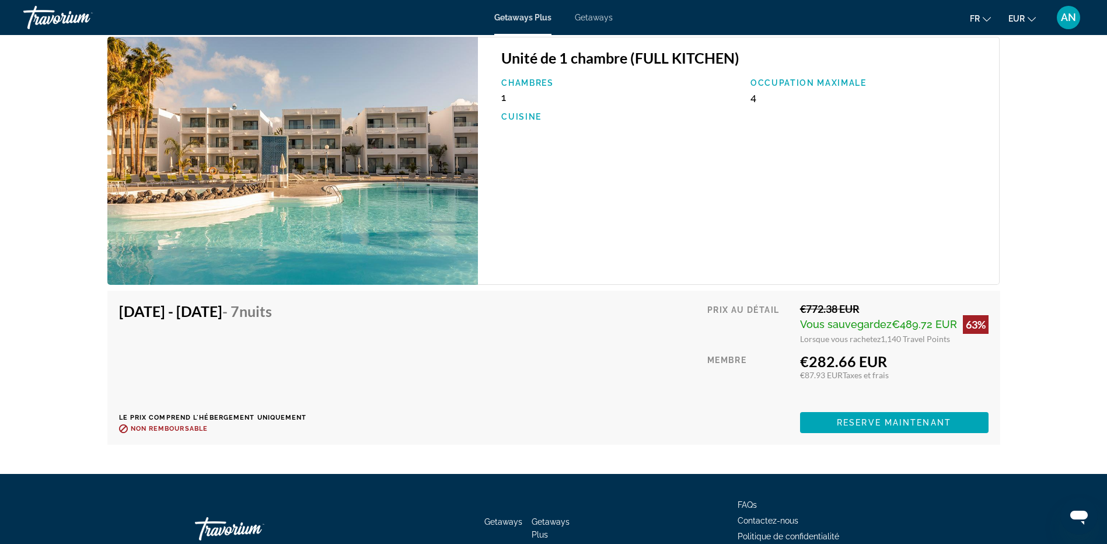
scroll to position [1809, 0]
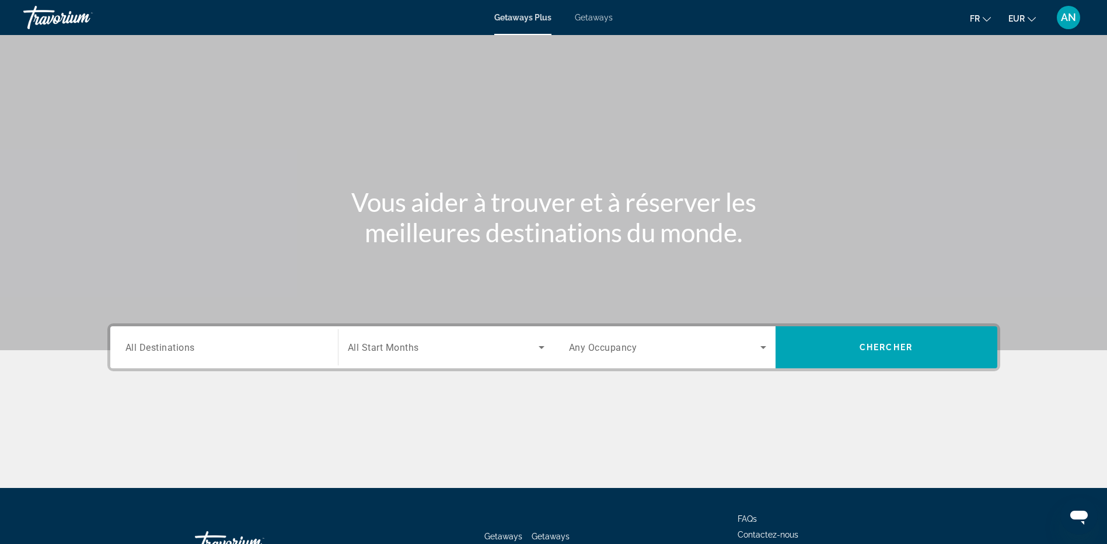
click at [167, 352] on span "All Destinations" at bounding box center [159, 346] width 69 height 11
click at [167, 352] on input "Destination All Destinations" at bounding box center [223, 348] width 197 height 14
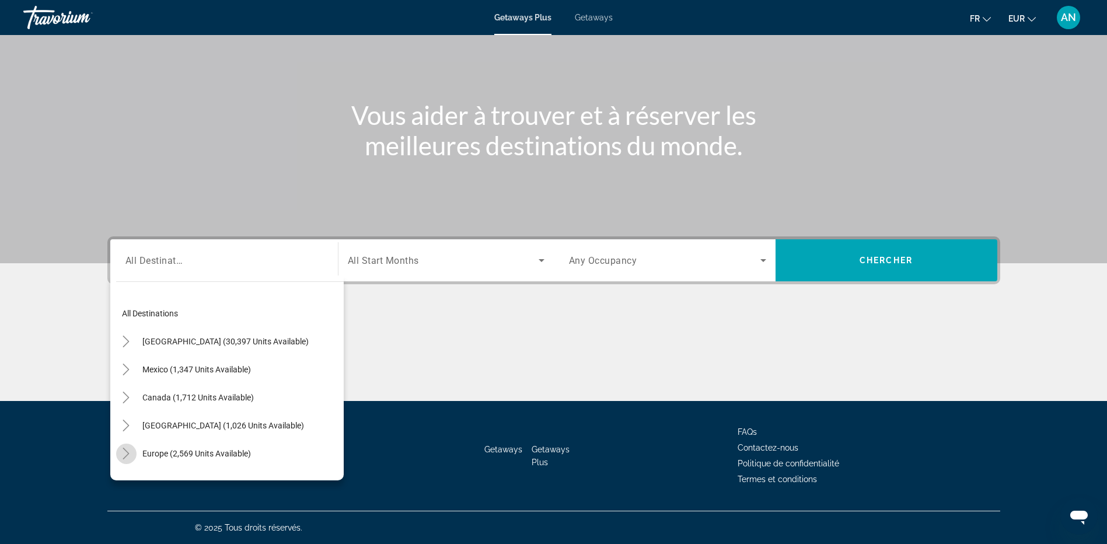
click at [121, 456] on icon "Toggle Europe (2,569 units available)" at bounding box center [126, 454] width 12 height 12
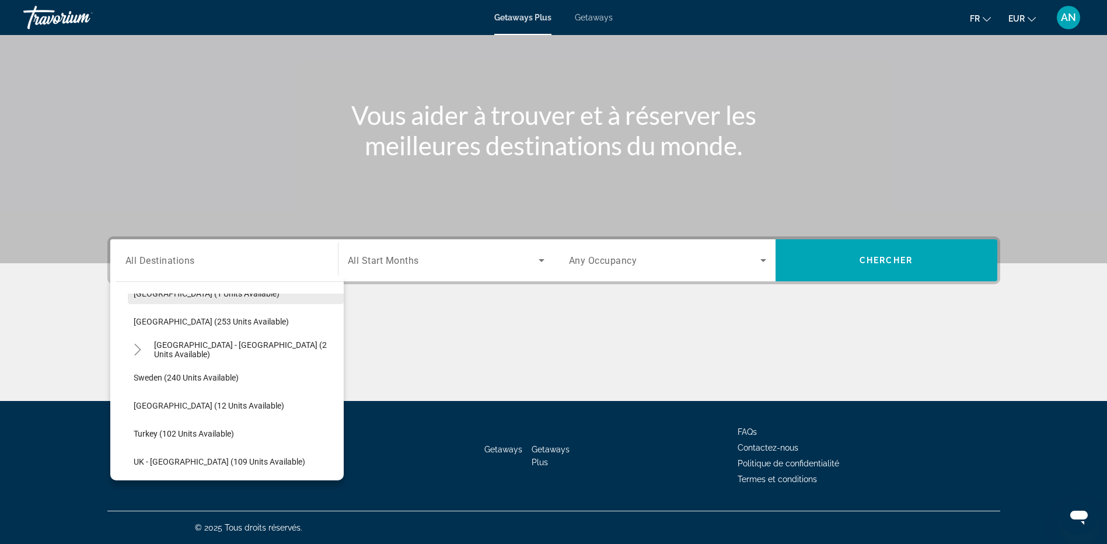
scroll to position [554, 0]
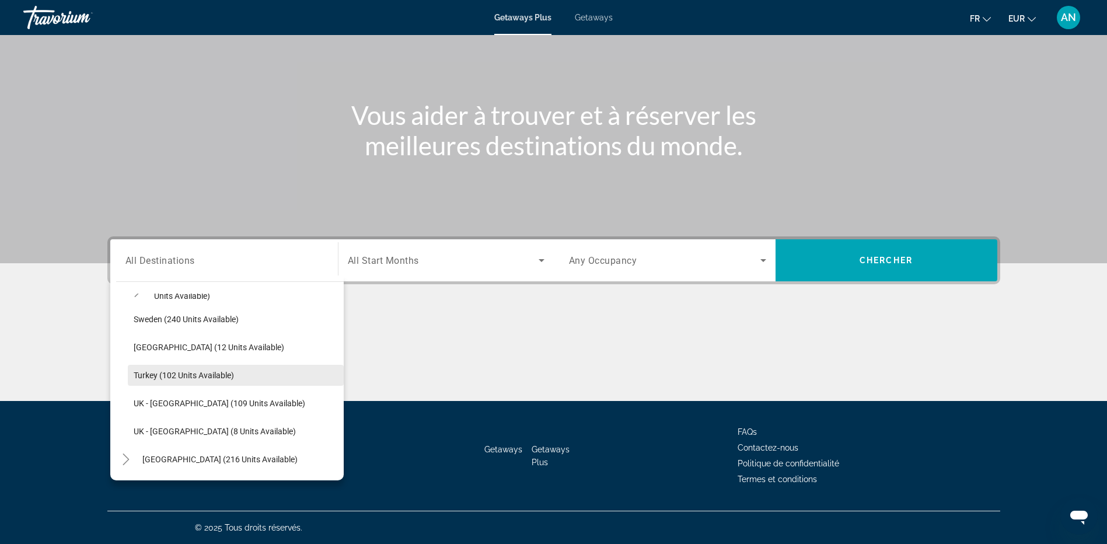
click at [147, 373] on span "Turkey (102 units available)" at bounding box center [184, 375] width 100 height 9
type input "**********"
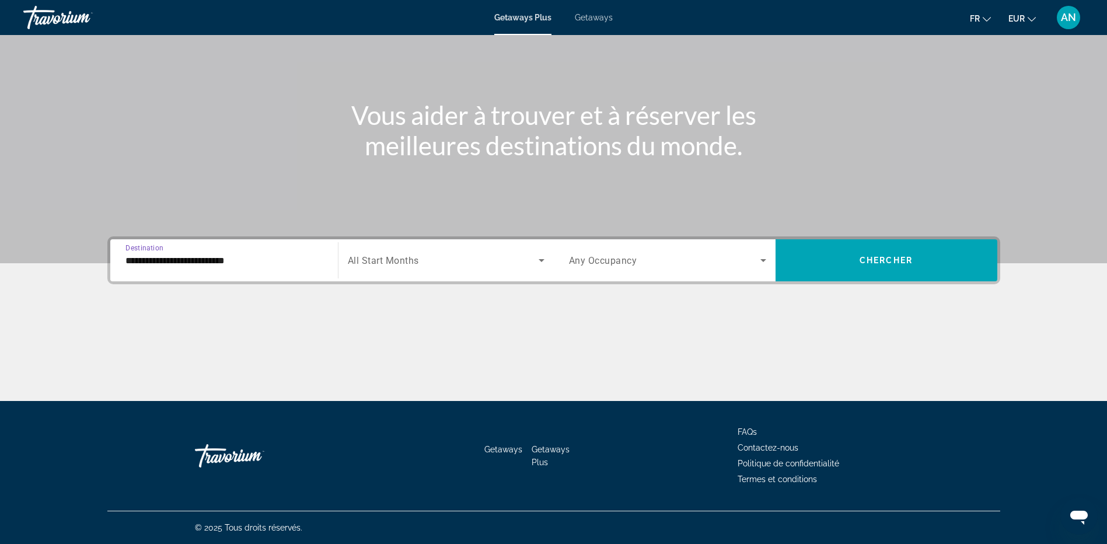
click at [387, 267] on div "Search widget" at bounding box center [446, 260] width 197 height 33
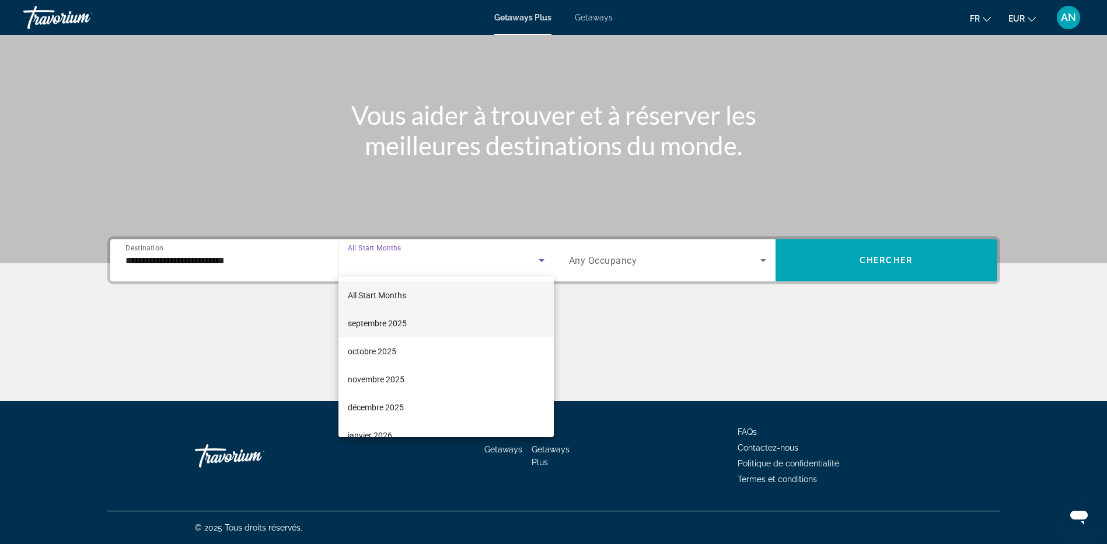
click at [378, 319] on span "septembre 2025" at bounding box center [377, 323] width 59 height 14
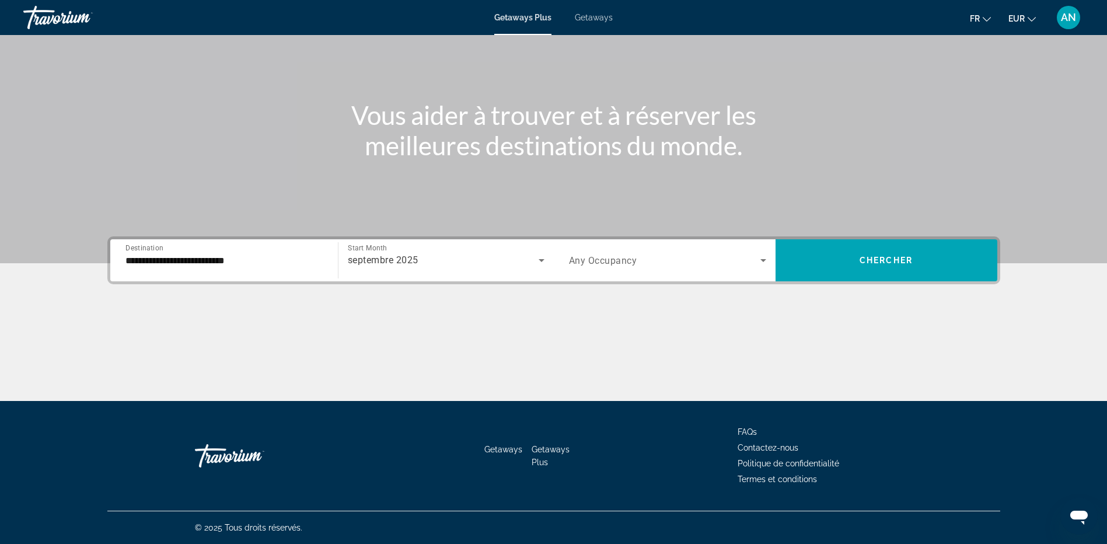
click at [693, 244] on div "Search widget" at bounding box center [667, 260] width 197 height 33
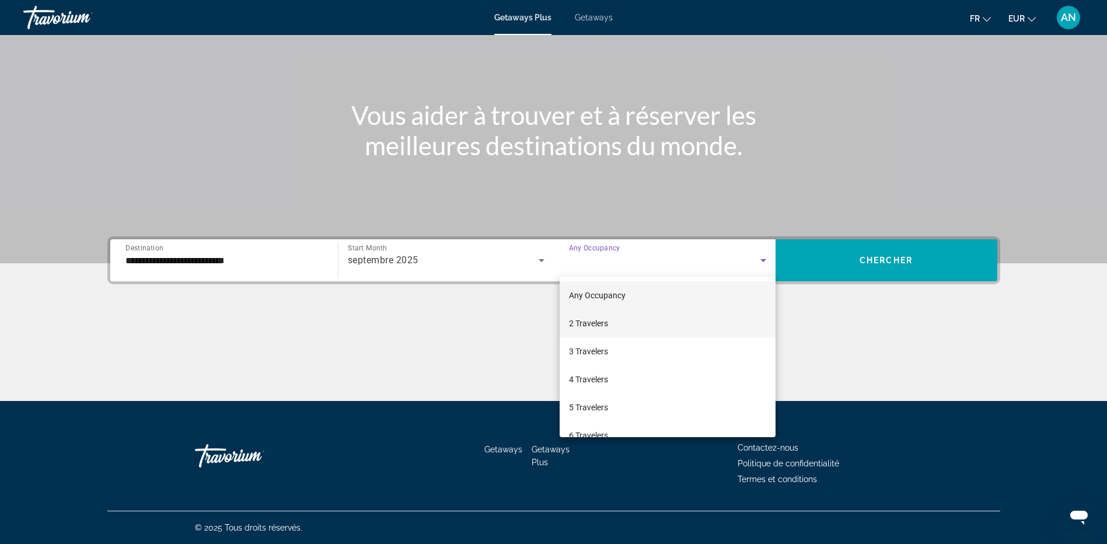
click at [672, 327] on mat-option "2 Travelers" at bounding box center [668, 323] width 216 height 28
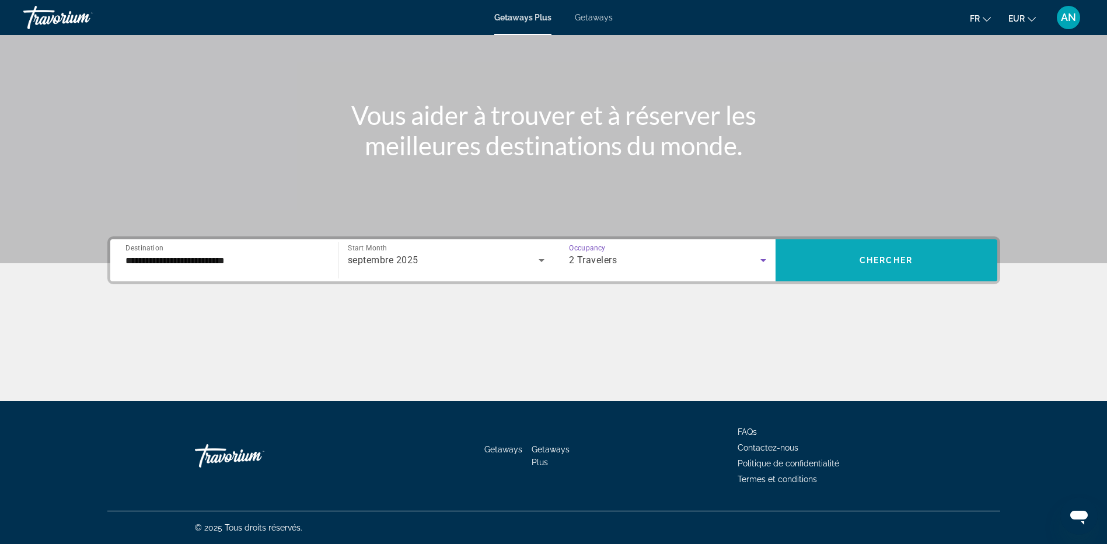
click at [844, 266] on span "Search widget" at bounding box center [887, 260] width 222 height 28
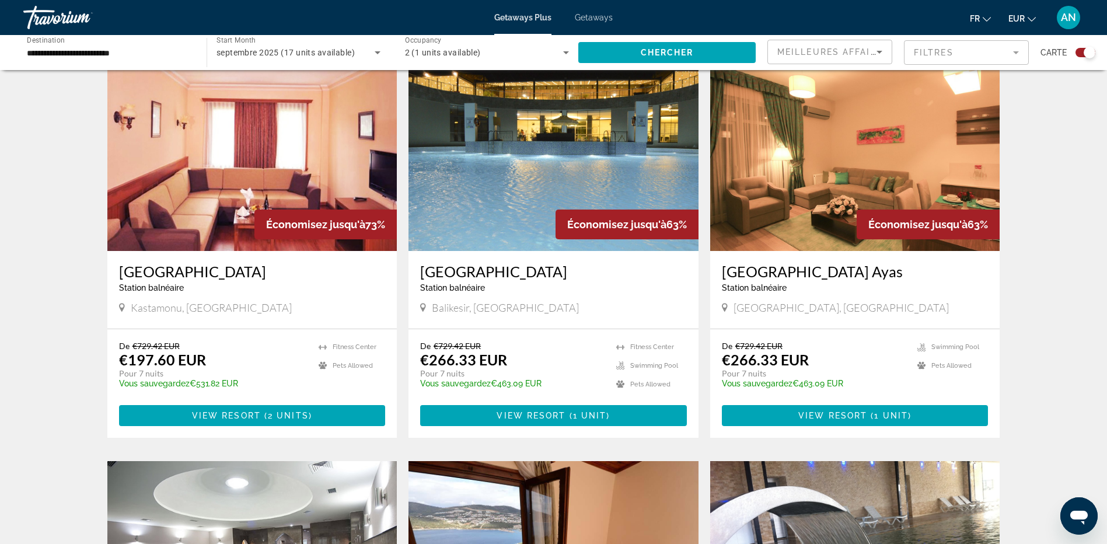
scroll to position [350, 0]
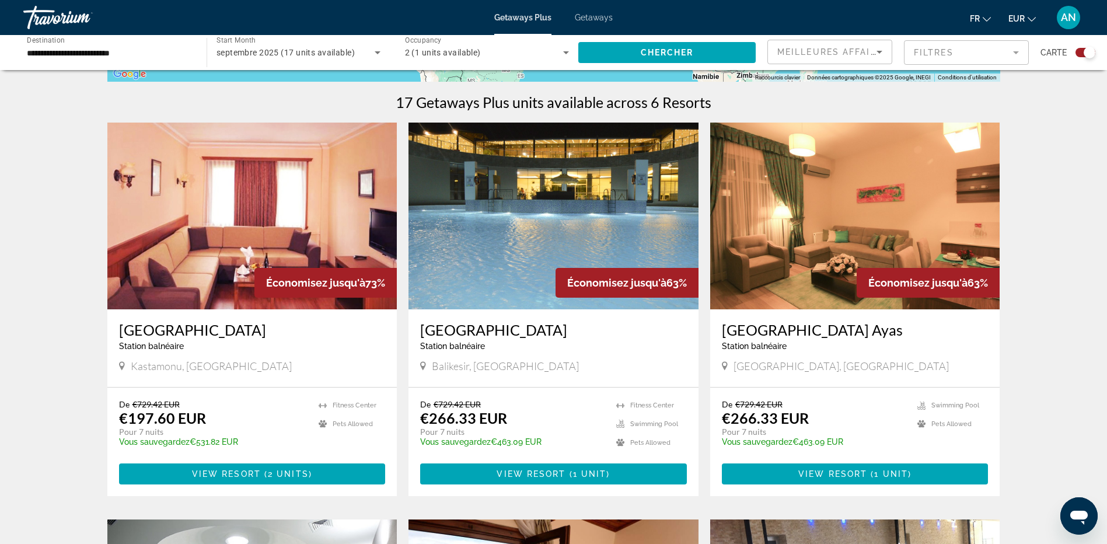
click at [585, 207] on img "Main content" at bounding box center [554, 216] width 290 height 187
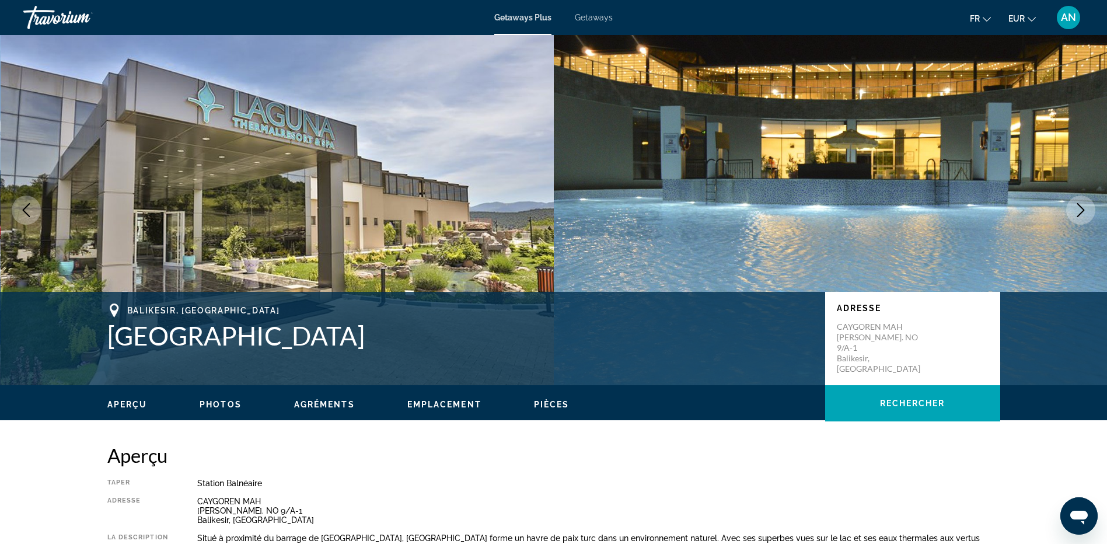
click at [1079, 215] on icon "Next image" at bounding box center [1081, 210] width 8 height 14
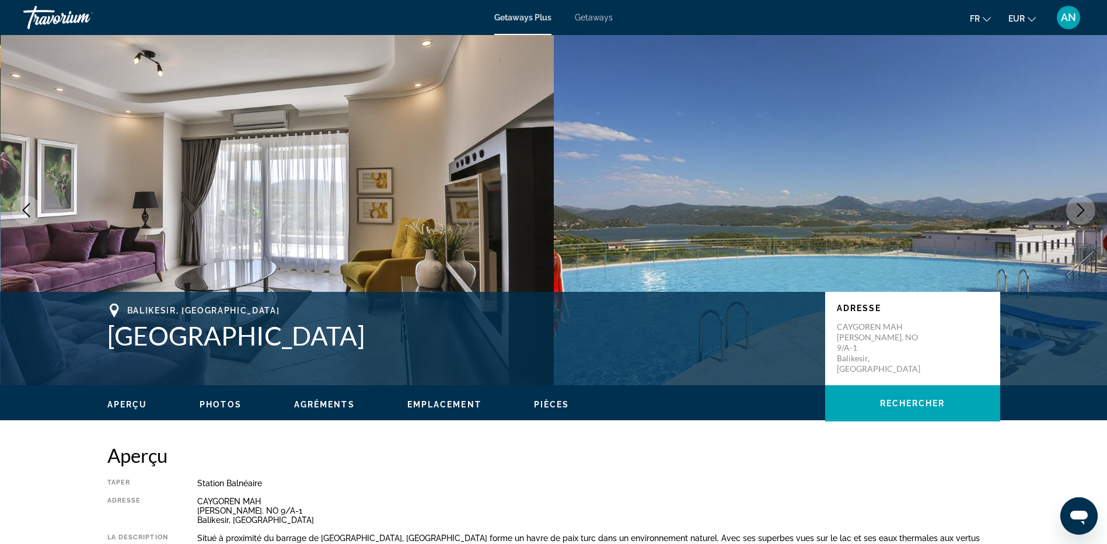
click at [1079, 215] on icon "Next image" at bounding box center [1081, 210] width 8 height 14
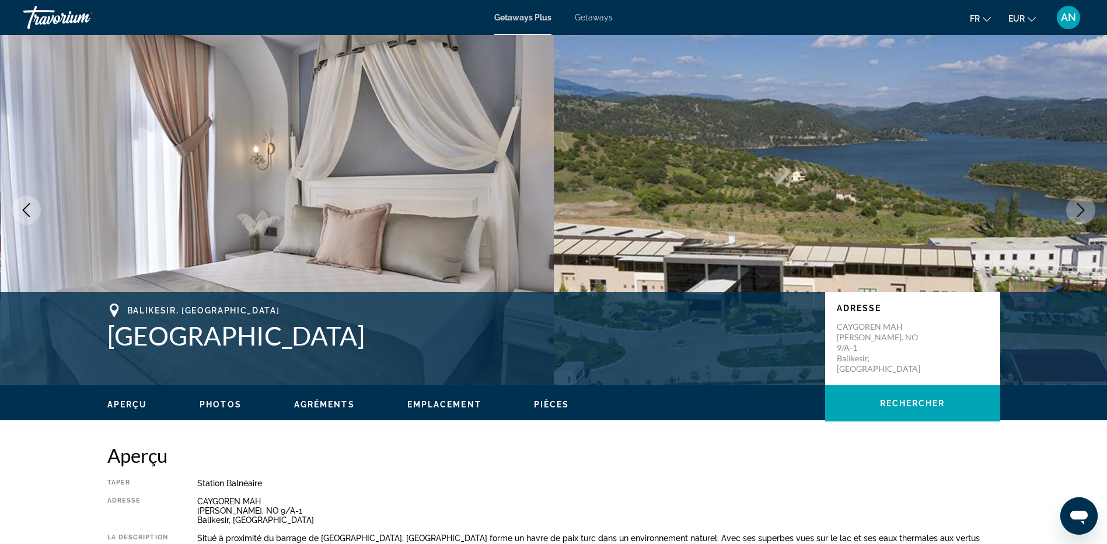
click at [1079, 215] on icon "Next image" at bounding box center [1081, 210] width 8 height 14
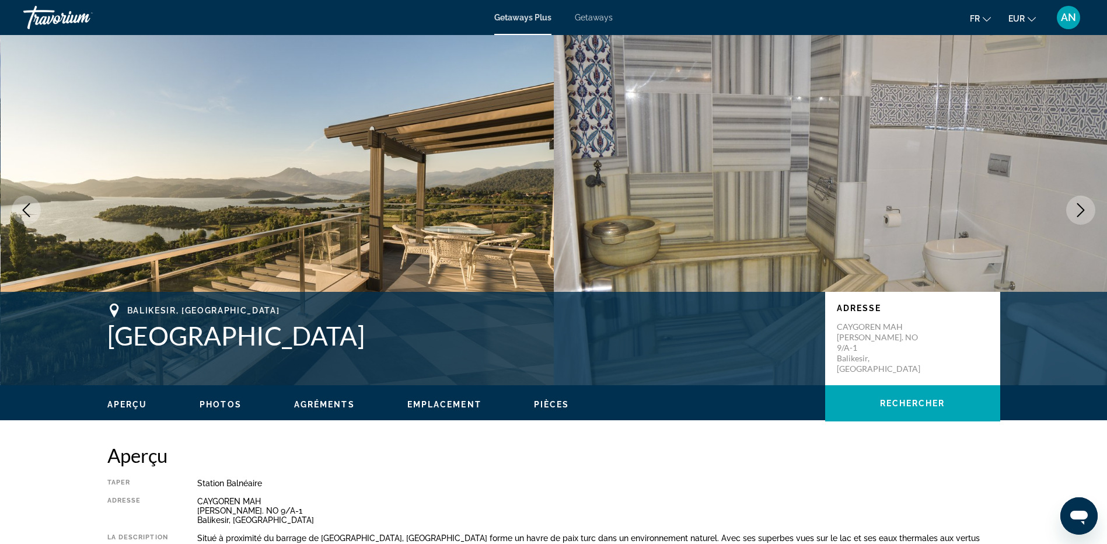
click at [1081, 214] on icon "Next image" at bounding box center [1081, 210] width 8 height 14
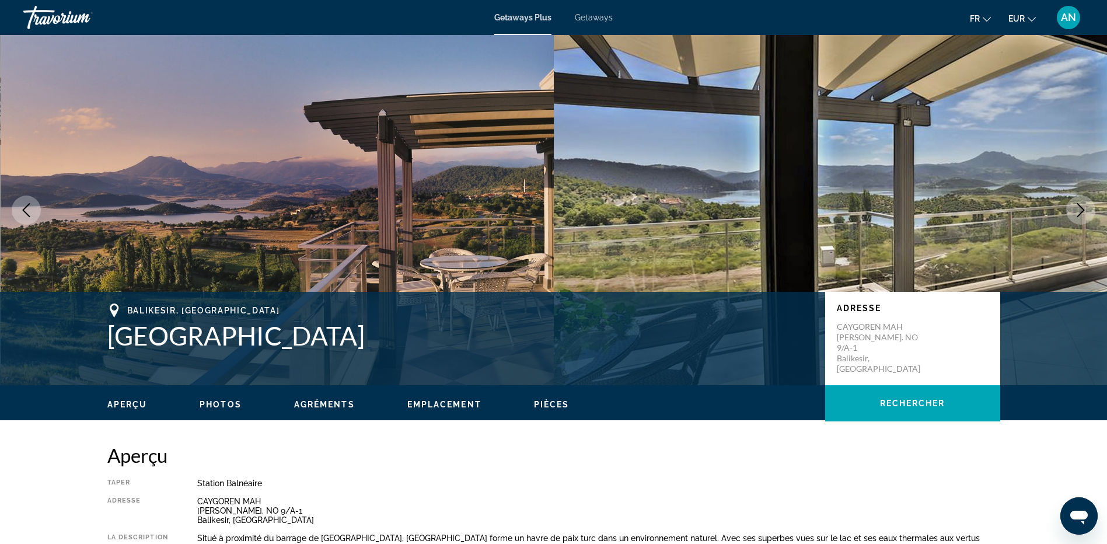
click at [1081, 214] on icon "Next image" at bounding box center [1081, 210] width 8 height 14
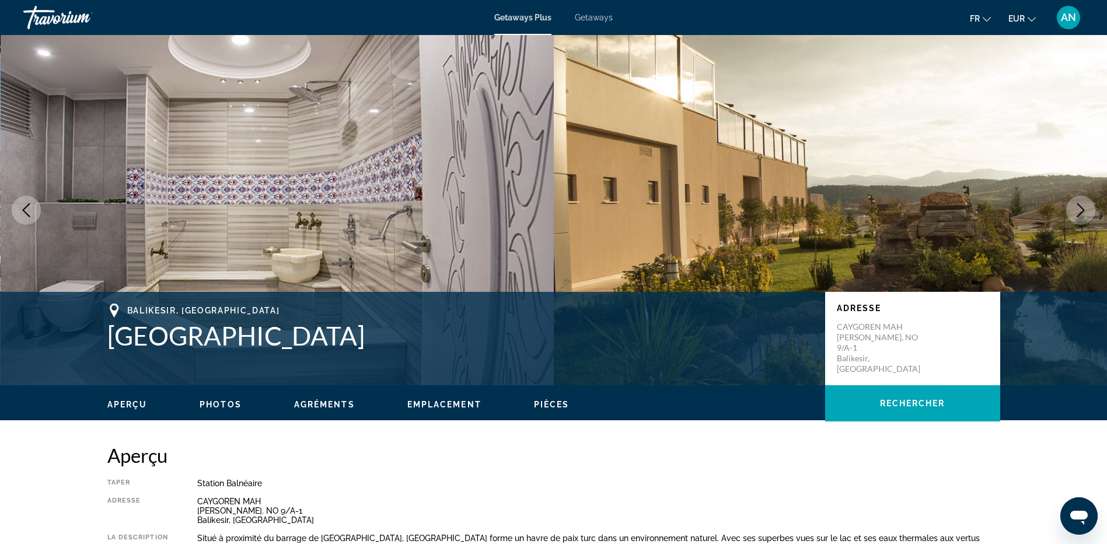
click at [1081, 213] on icon "Next image" at bounding box center [1081, 210] width 8 height 14
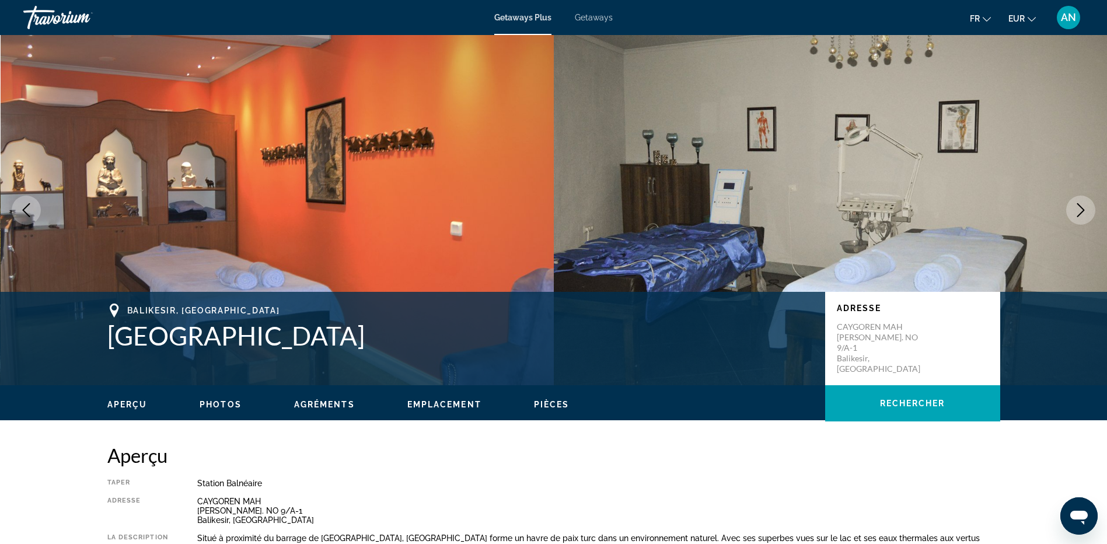
click at [1081, 212] on icon "Next image" at bounding box center [1081, 210] width 14 height 14
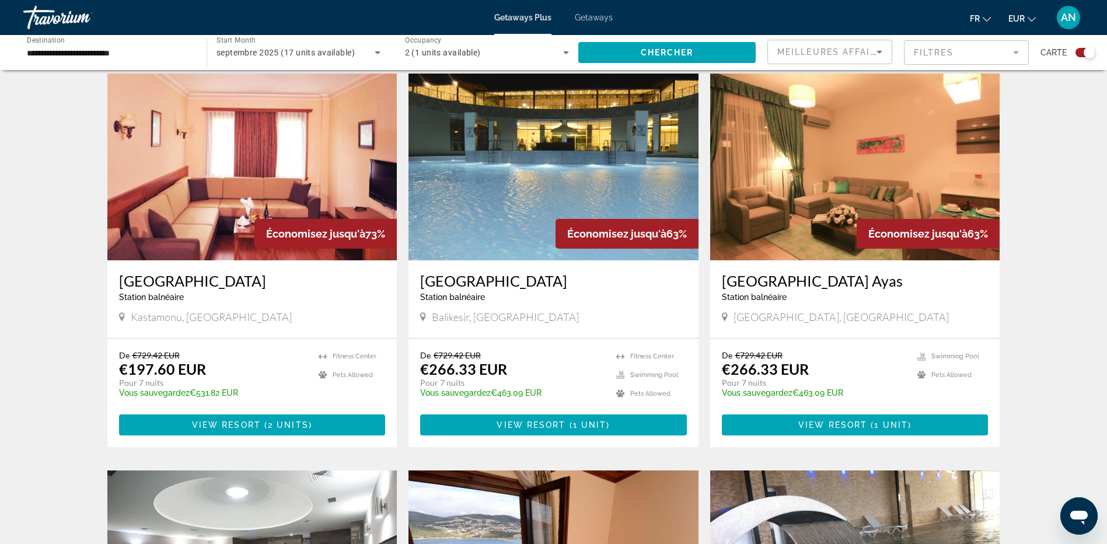
scroll to position [401, 0]
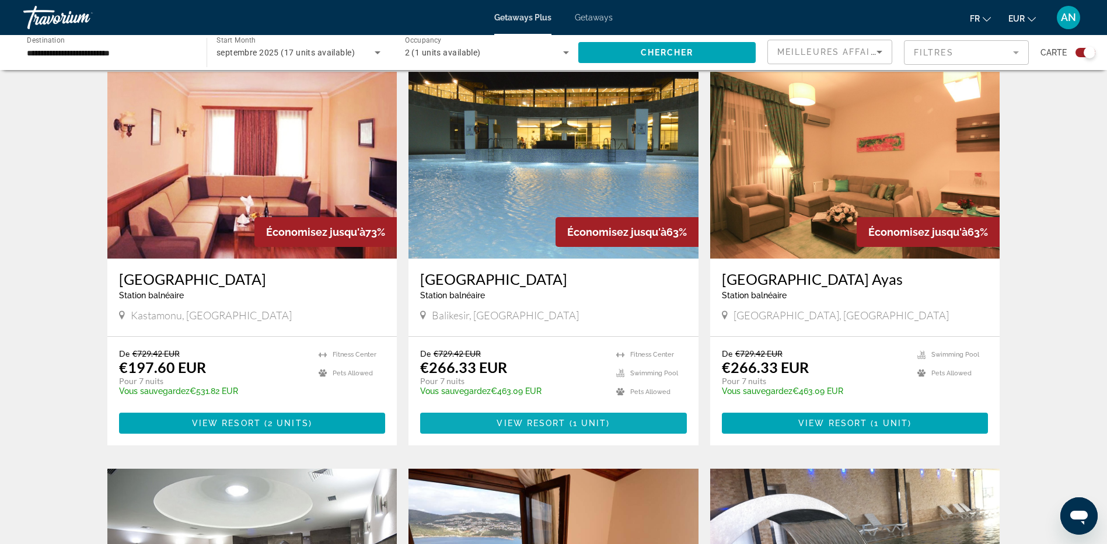
click at [610, 423] on span "Main content" at bounding box center [553, 423] width 267 height 28
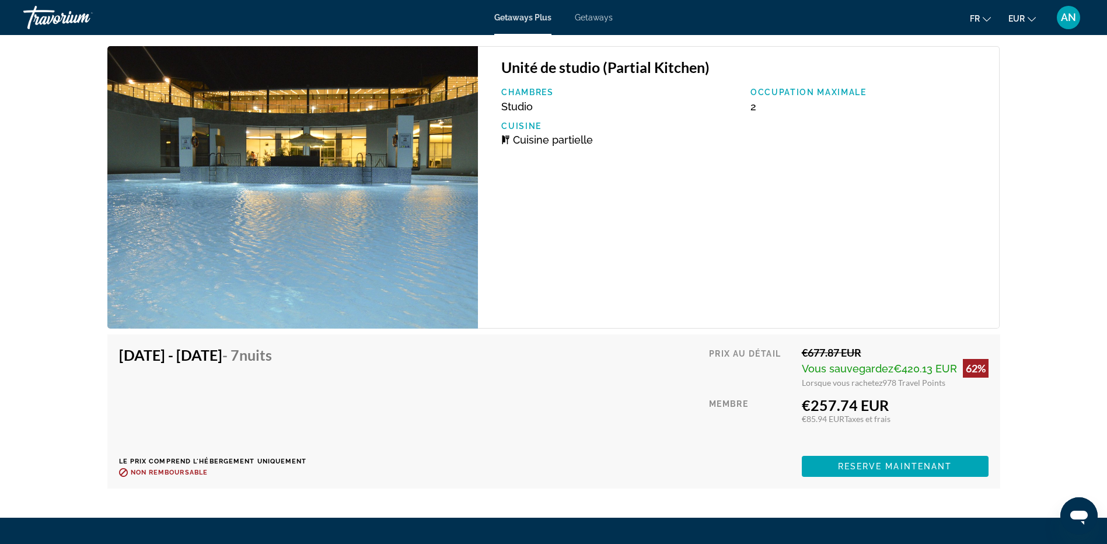
scroll to position [2008, 0]
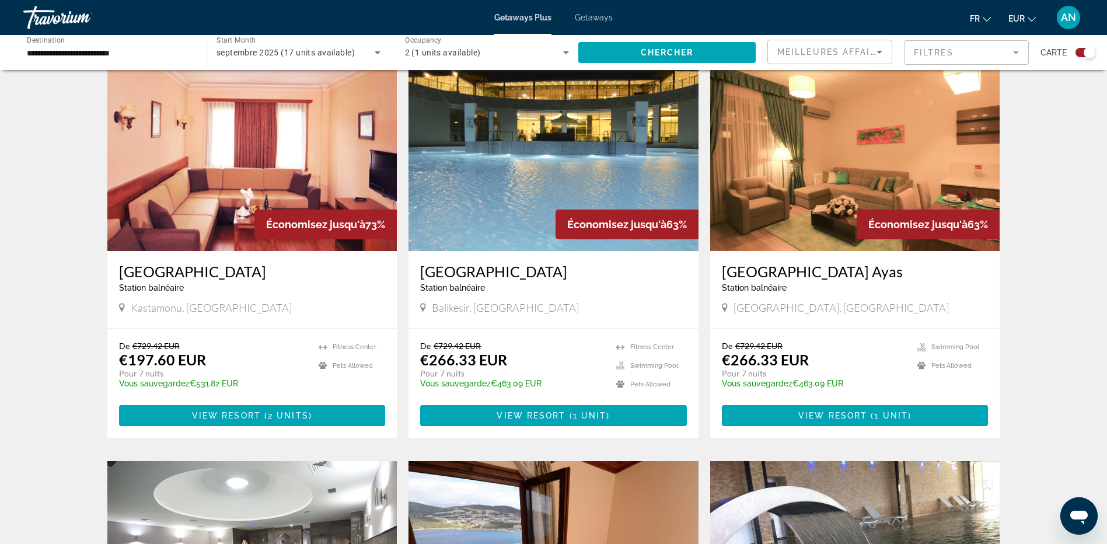
scroll to position [467, 0]
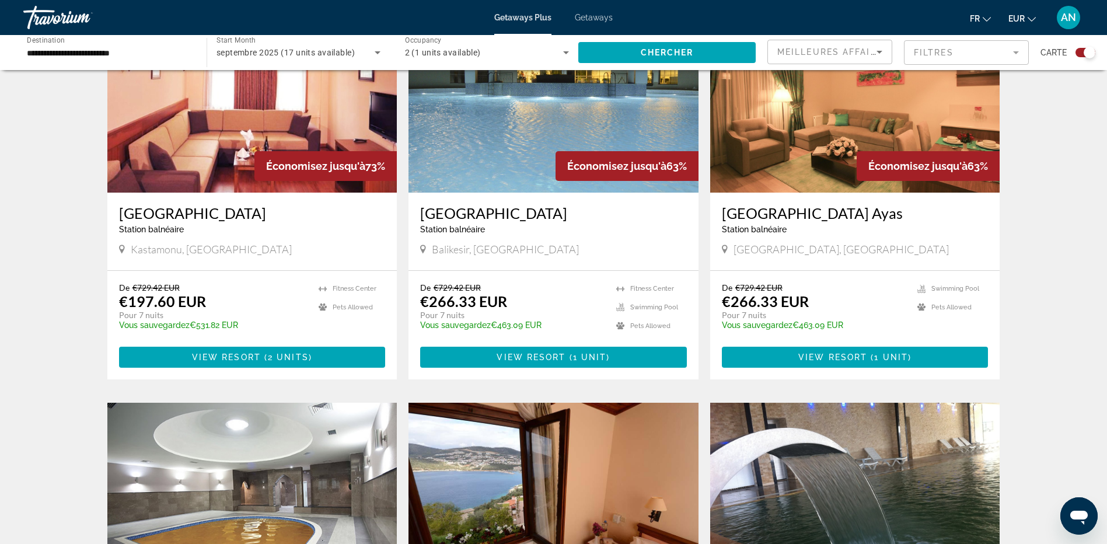
click at [782, 130] on img "Main content" at bounding box center [855, 99] width 290 height 187
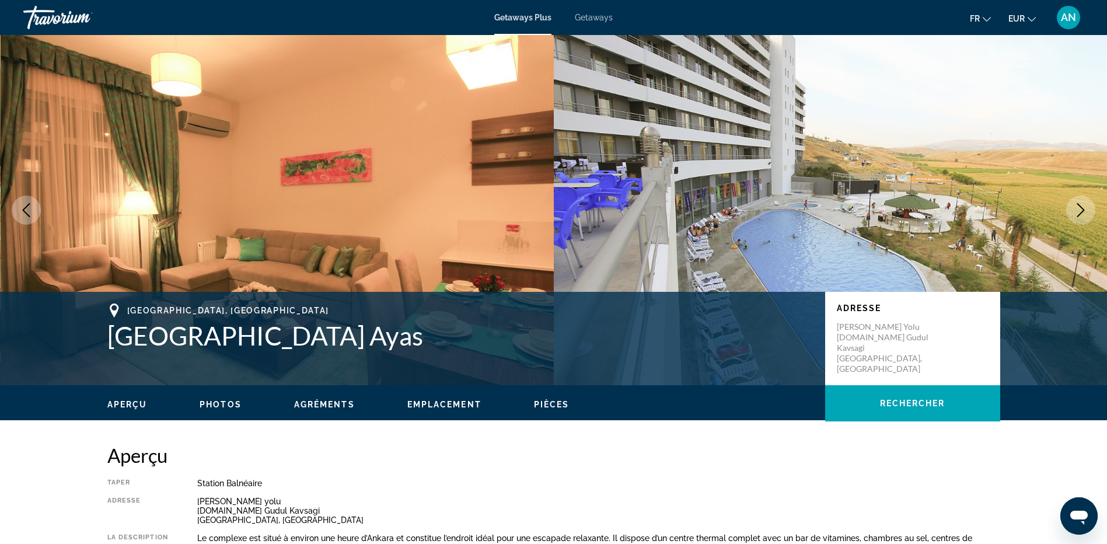
click at [1084, 214] on icon "Next image" at bounding box center [1081, 210] width 14 height 14
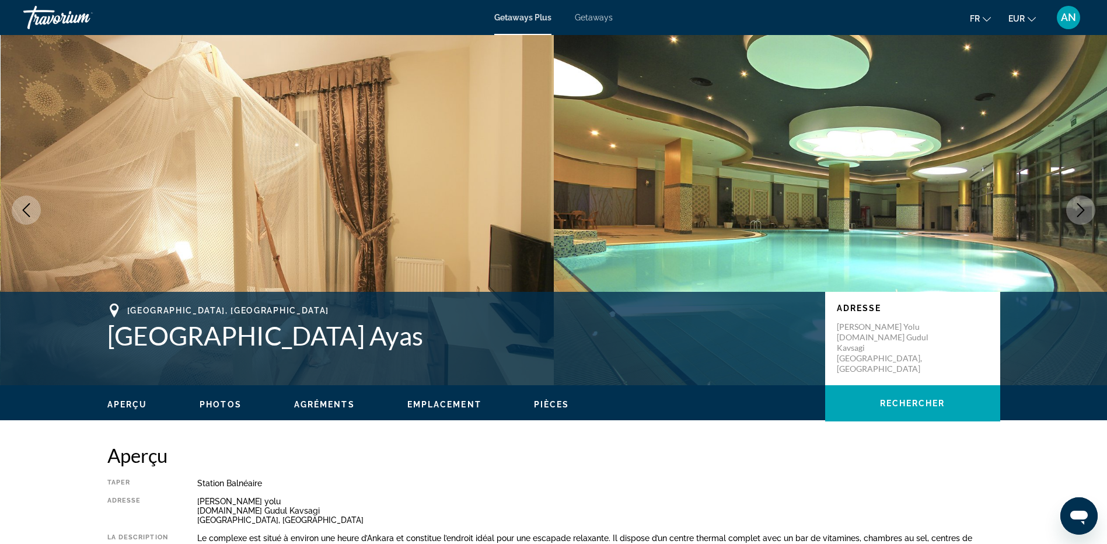
click at [1084, 214] on icon "Next image" at bounding box center [1081, 210] width 14 height 14
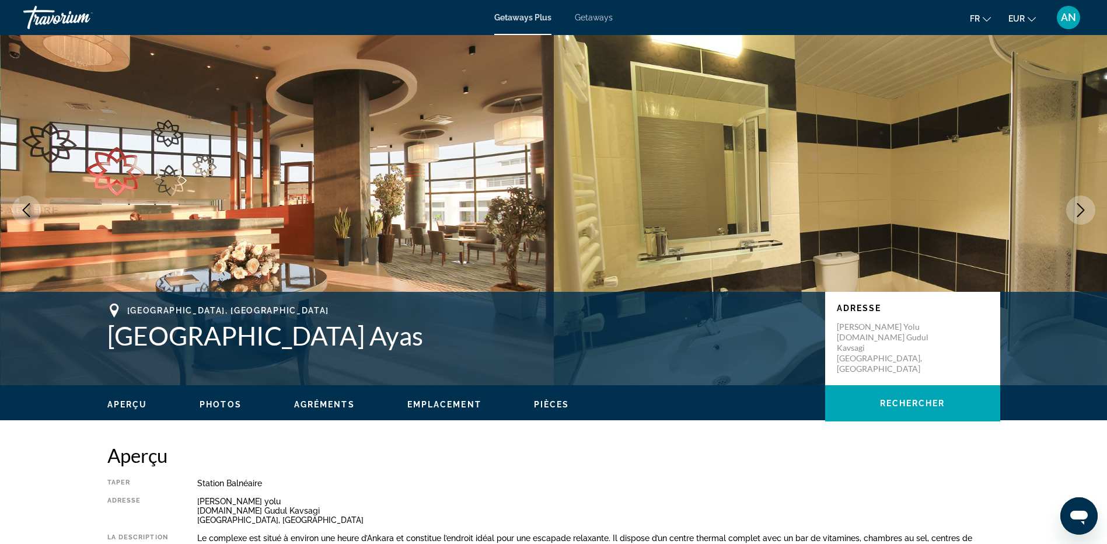
click at [1084, 214] on icon "Next image" at bounding box center [1081, 210] width 14 height 14
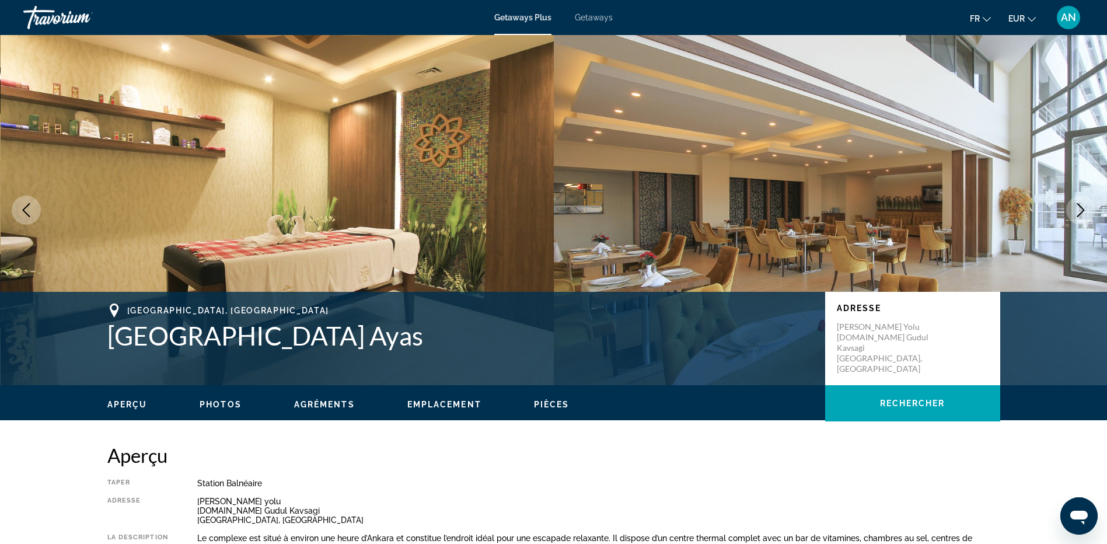
click at [1084, 214] on icon "Next image" at bounding box center [1081, 210] width 14 height 14
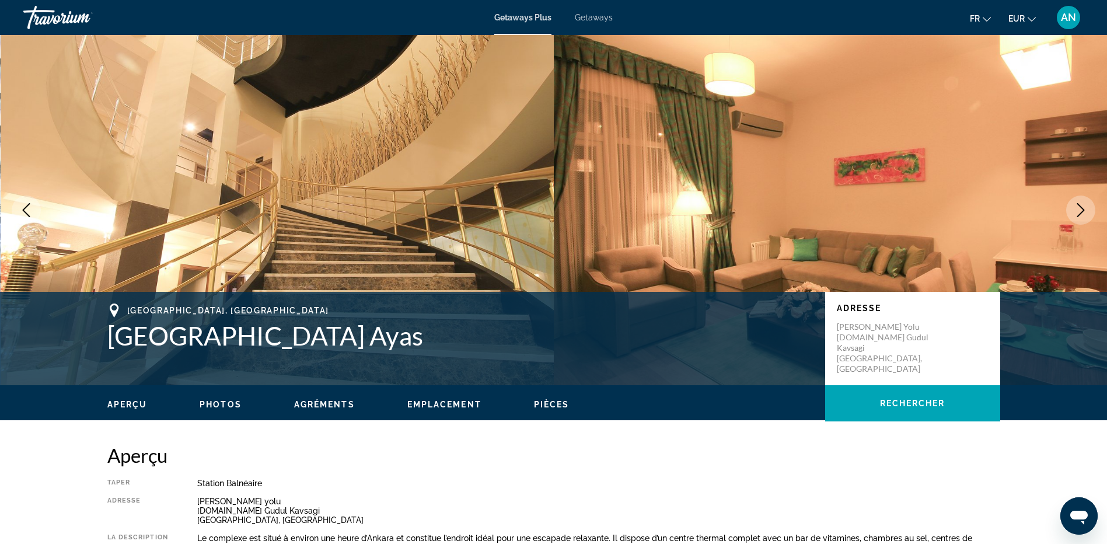
click at [1084, 214] on icon "Next image" at bounding box center [1081, 210] width 14 height 14
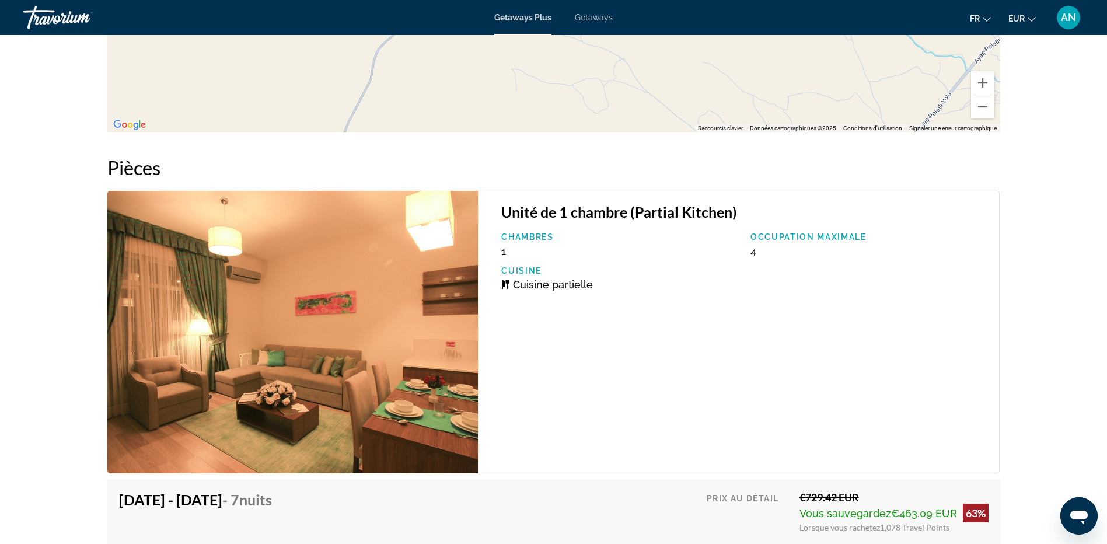
scroll to position [1868, 0]
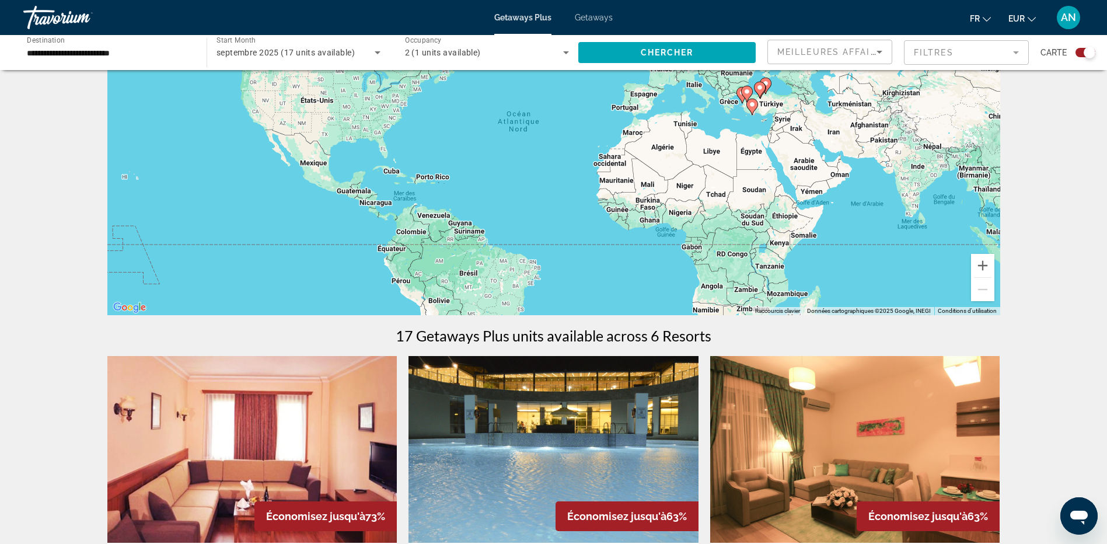
scroll to position [58, 0]
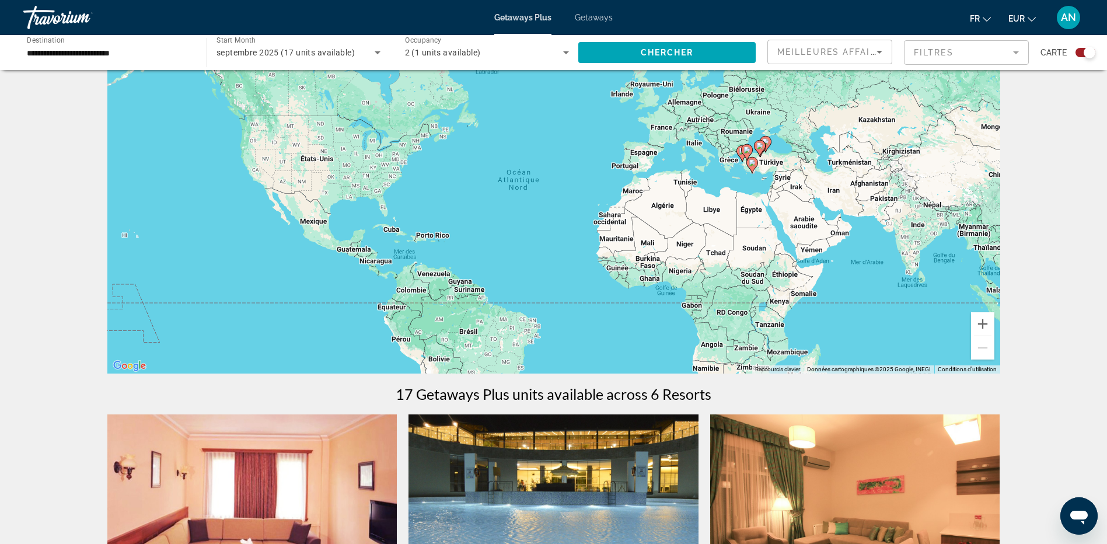
click at [1072, 12] on span "AN" at bounding box center [1068, 18] width 15 height 12
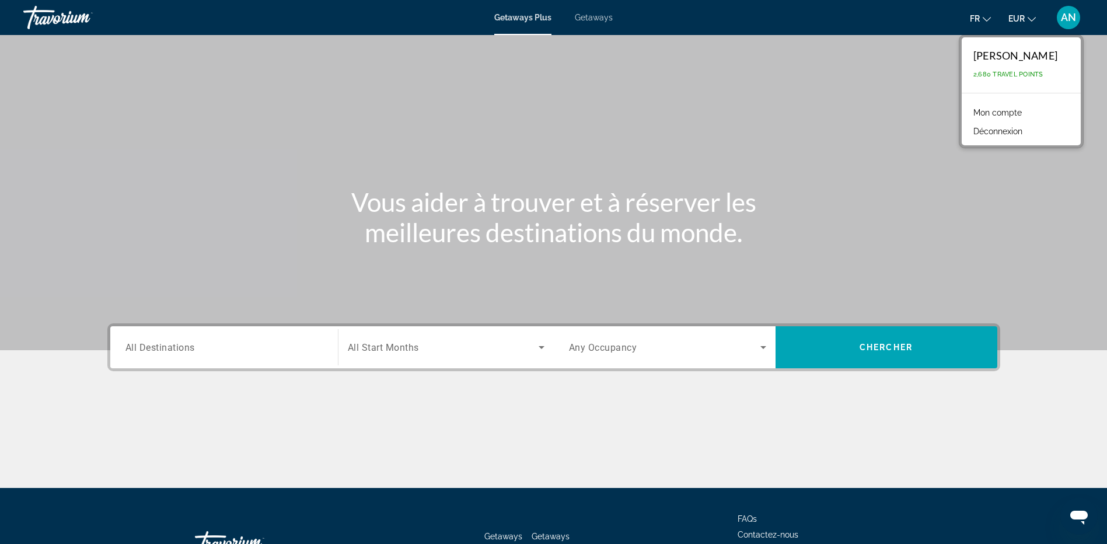
click at [1080, 18] on button "AN" at bounding box center [1068, 17] width 30 height 25
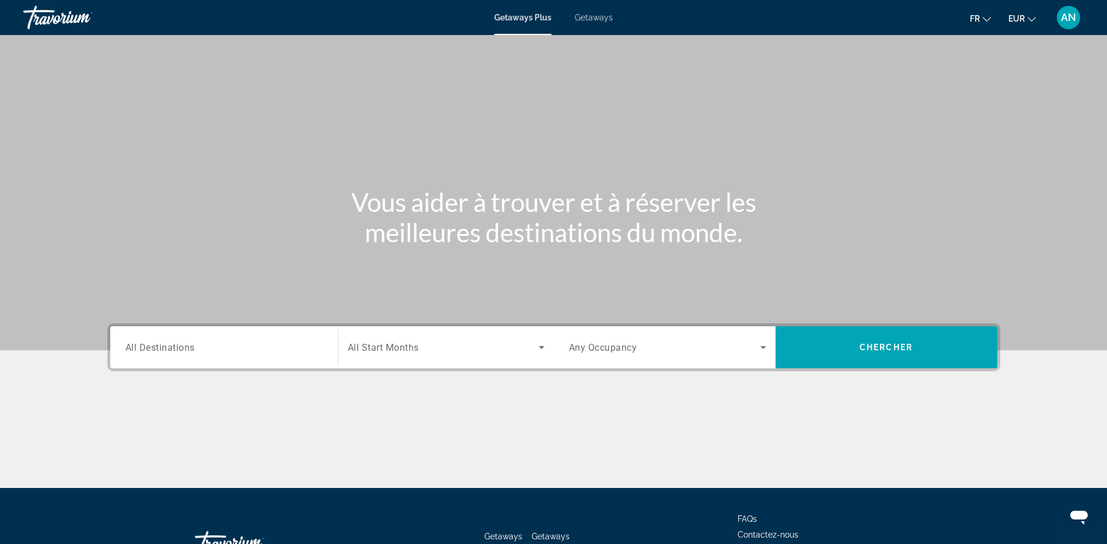
click at [1078, 19] on div "AN" at bounding box center [1068, 17] width 23 height 23
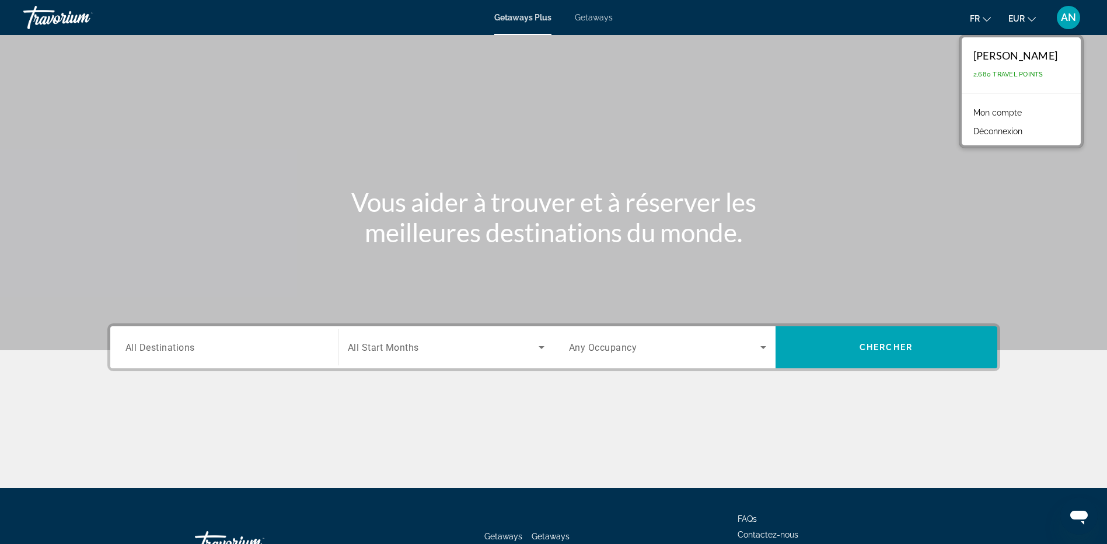
click at [1026, 113] on link "Mon compte" at bounding box center [998, 112] width 60 height 15
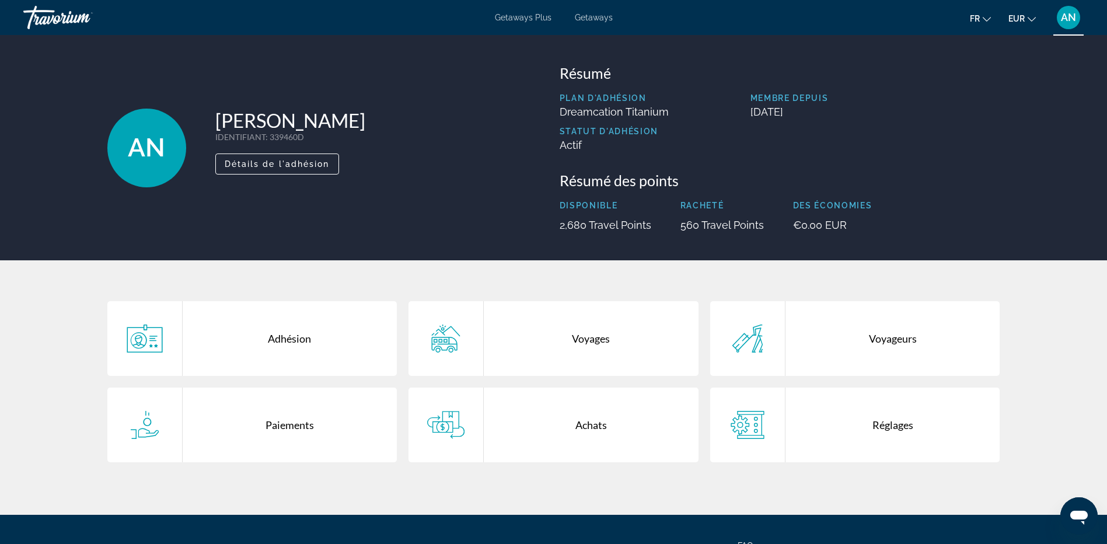
click at [517, 15] on span "Getaways Plus" at bounding box center [523, 17] width 57 height 9
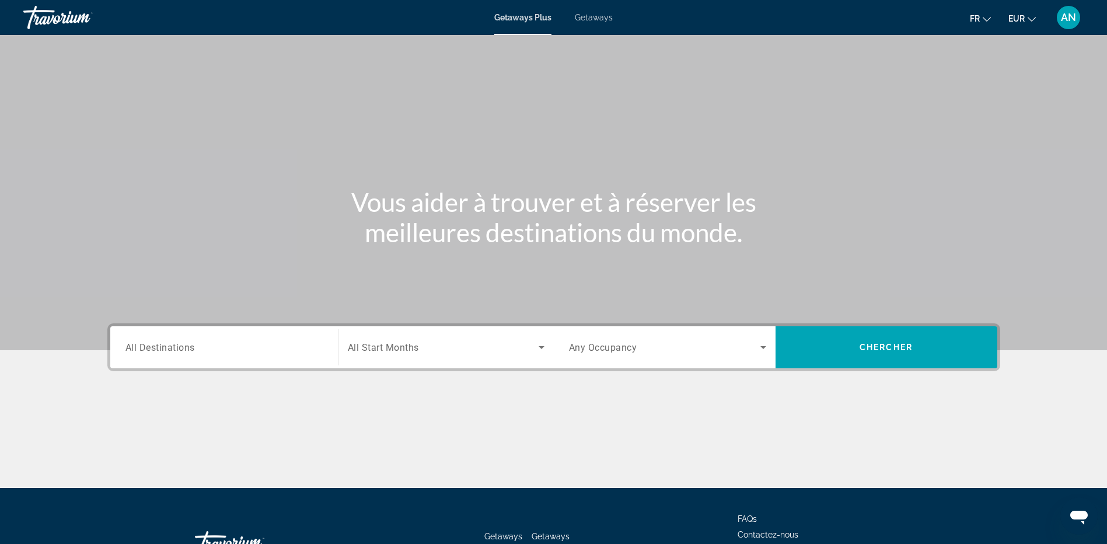
click at [222, 358] on div "Search widget" at bounding box center [223, 347] width 197 height 33
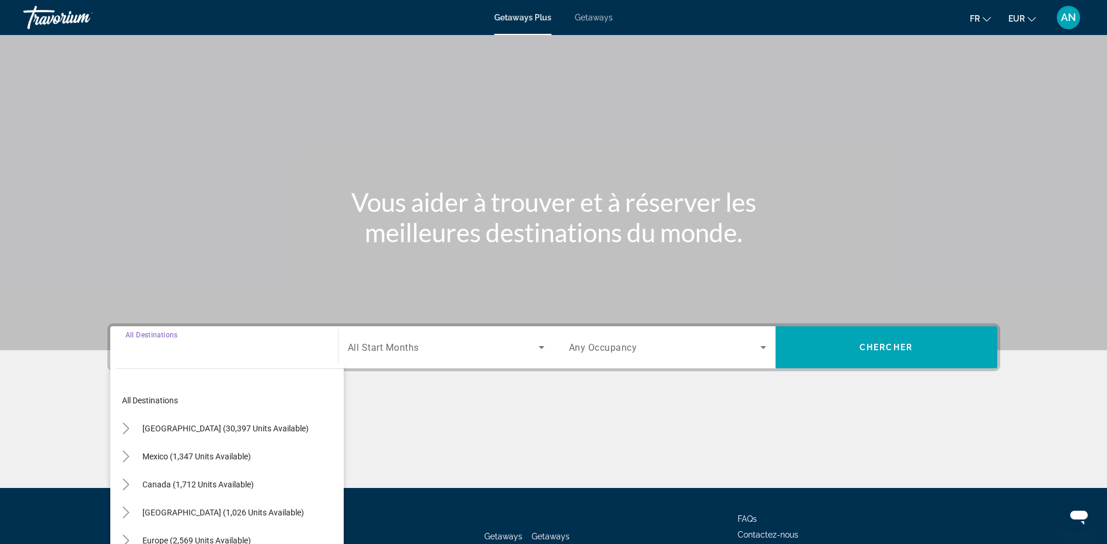
scroll to position [87, 0]
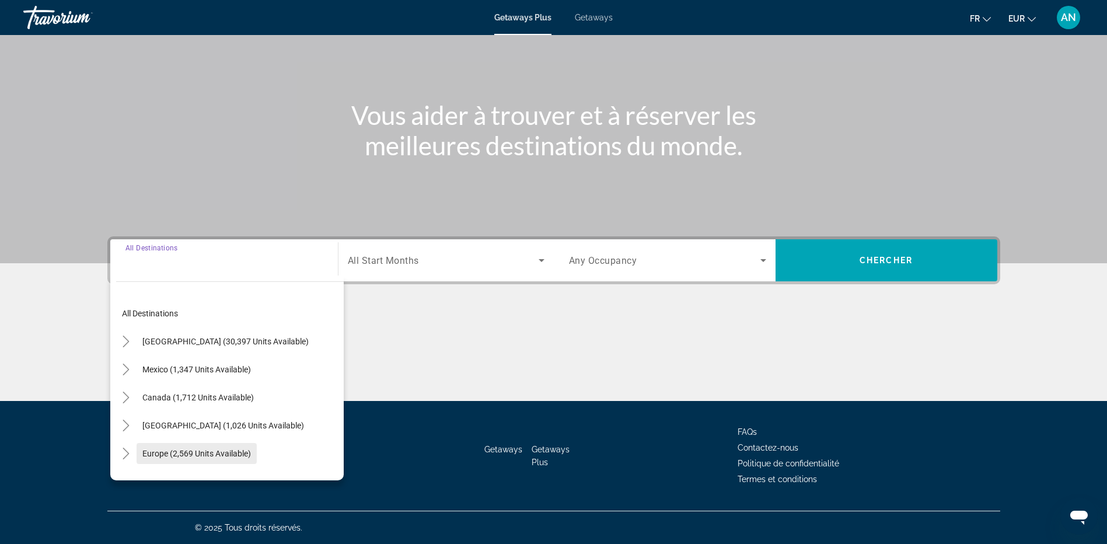
click at [207, 453] on span "Europe (2,569 units available)" at bounding box center [196, 453] width 109 height 9
type input "**********"
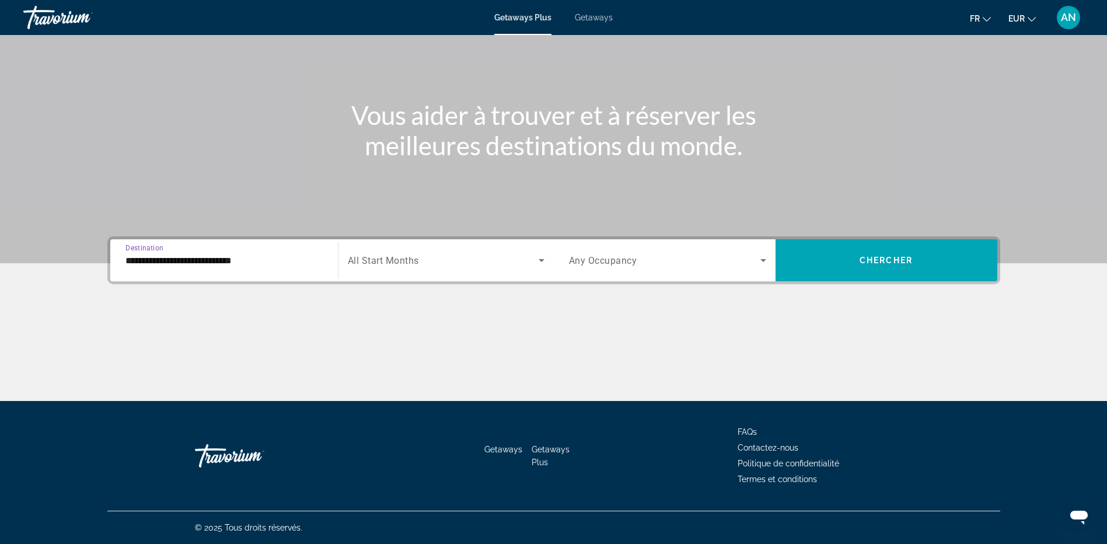
click at [372, 257] on span "All Start Months" at bounding box center [383, 260] width 71 height 11
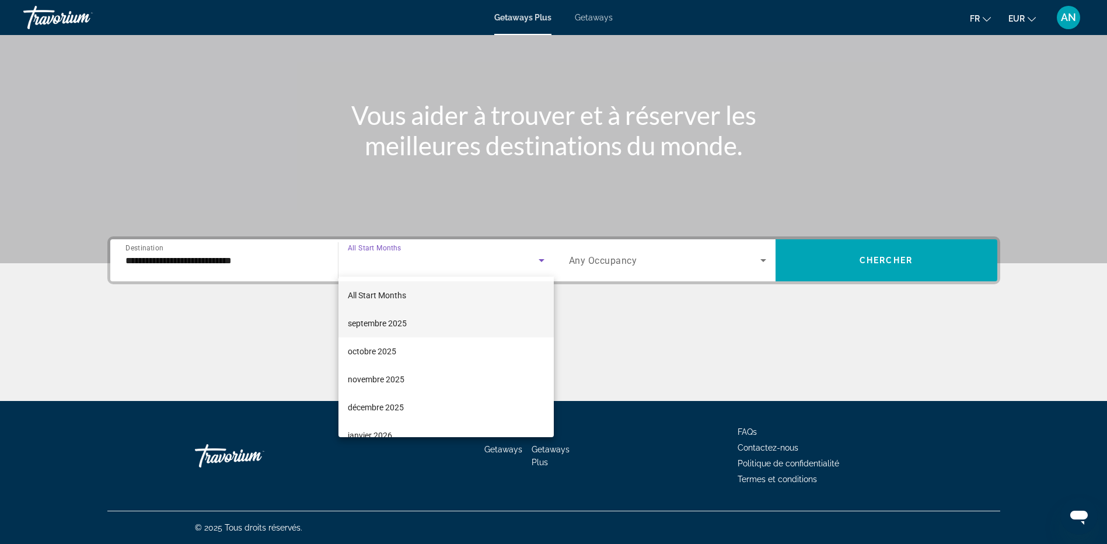
click at [375, 319] on span "septembre 2025" at bounding box center [377, 323] width 59 height 14
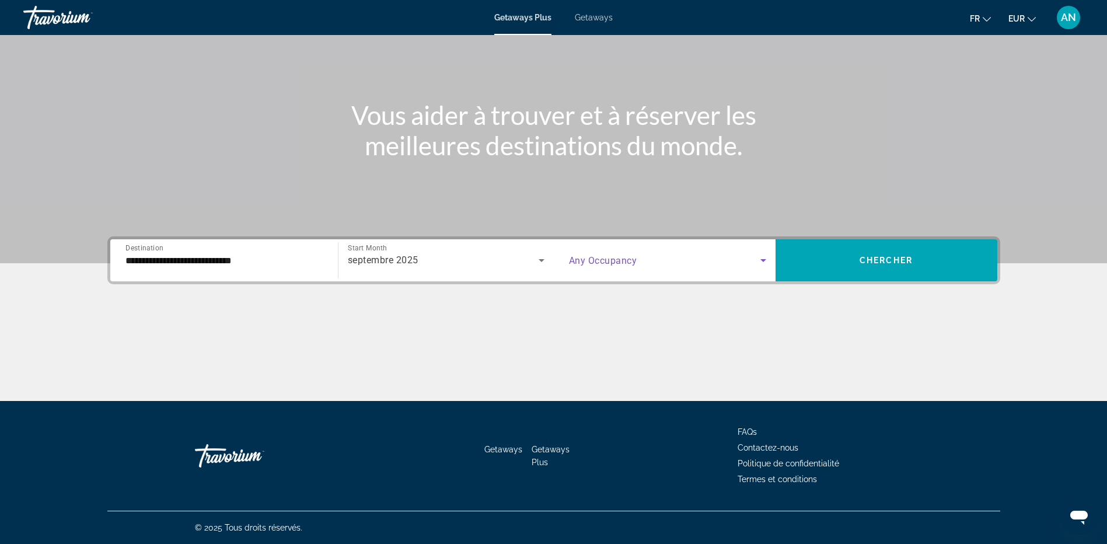
click at [655, 260] on span "Search widget" at bounding box center [664, 260] width 191 height 14
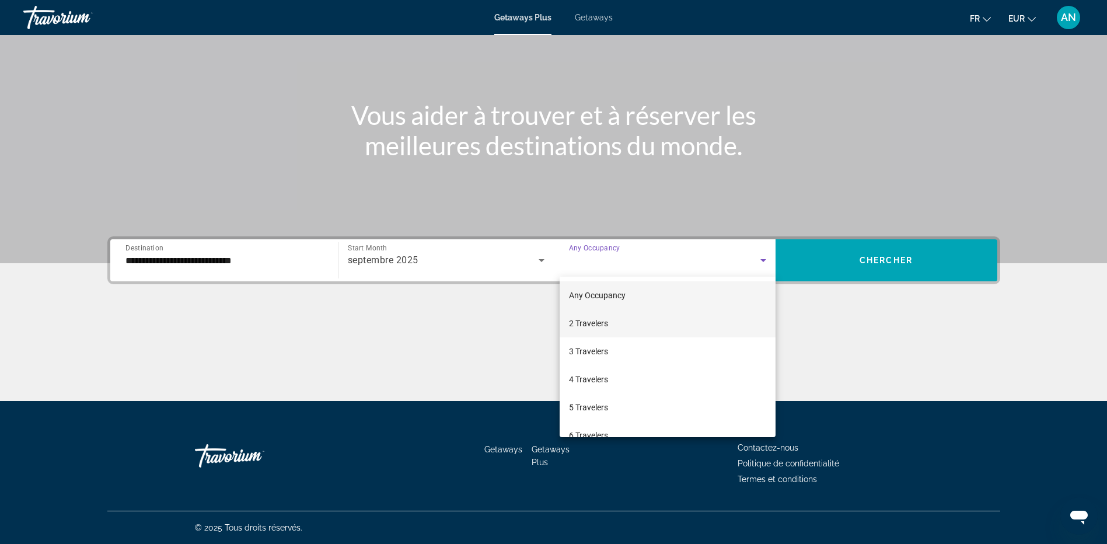
click at [640, 325] on mat-option "2 Travelers" at bounding box center [668, 323] width 216 height 28
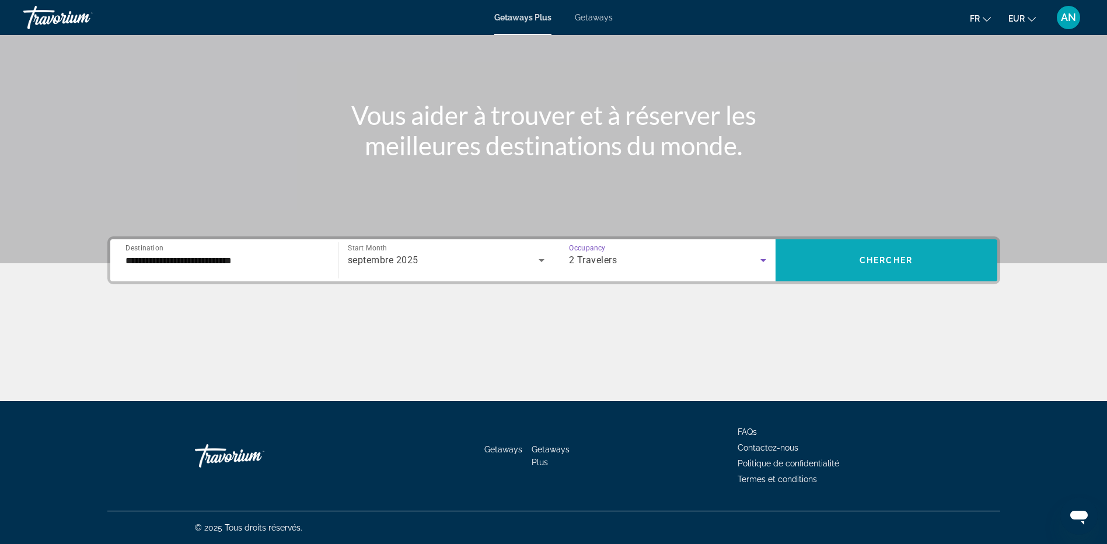
click at [874, 263] on span "Chercher" at bounding box center [886, 260] width 53 height 9
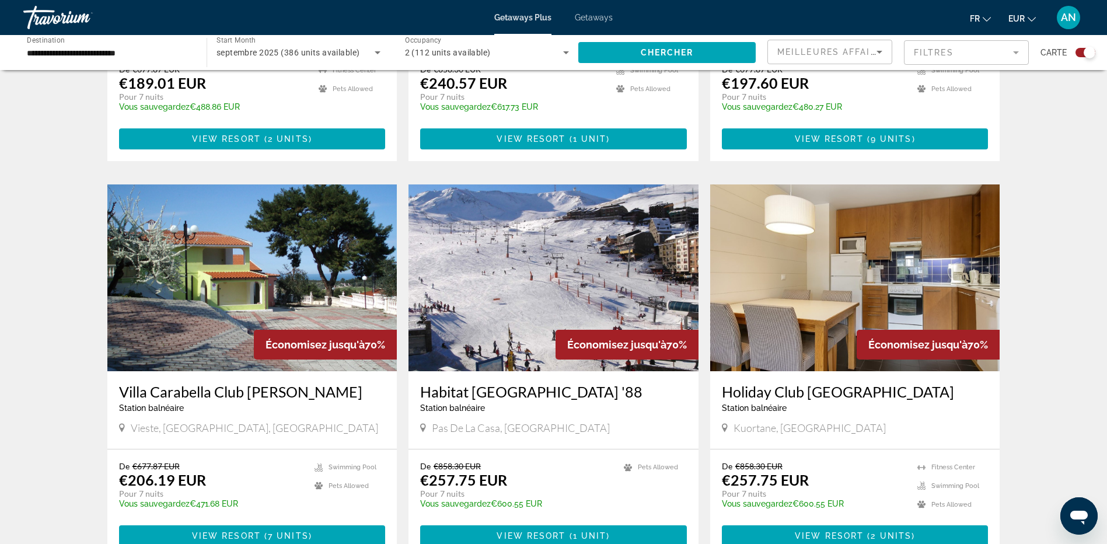
scroll to position [1706, 0]
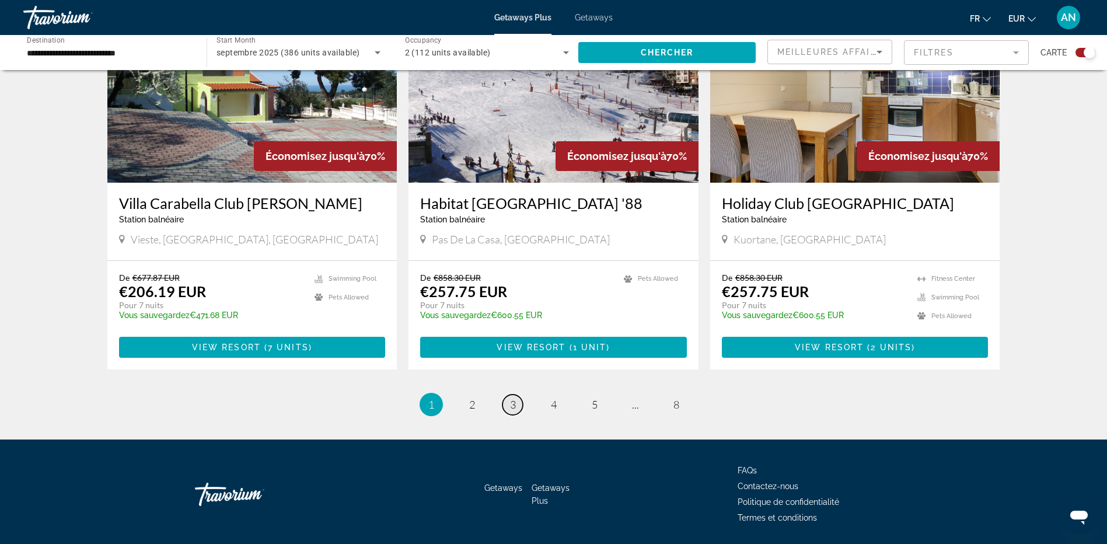
click at [519, 395] on link "page 3" at bounding box center [512, 405] width 20 height 20
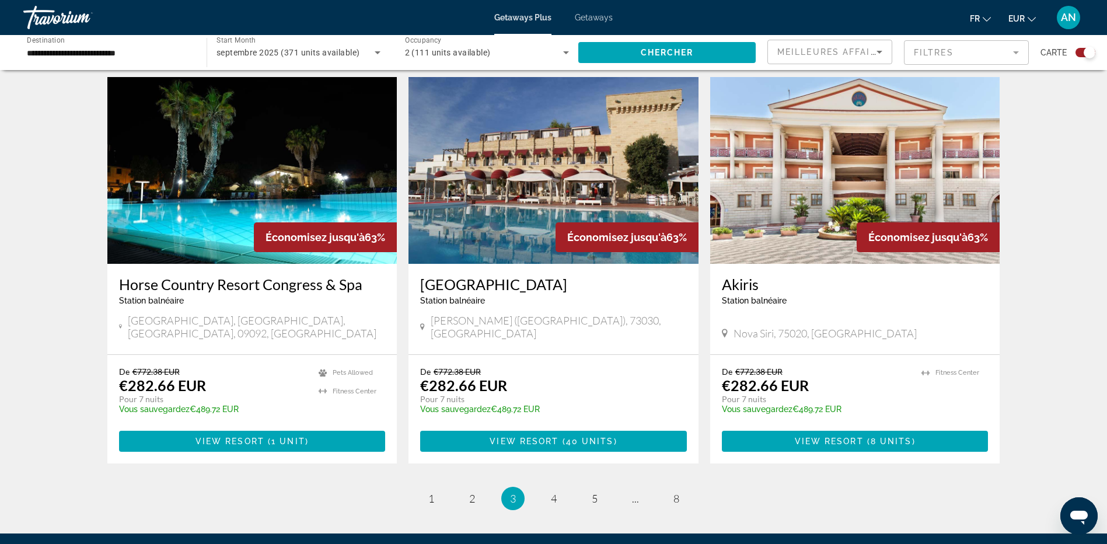
scroll to position [1692, 0]
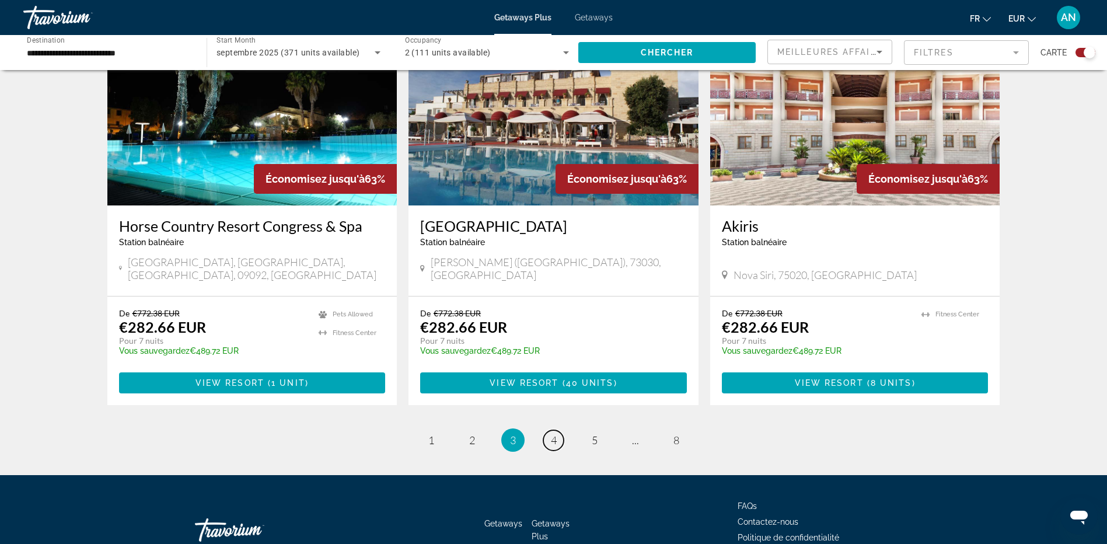
click at [551, 434] on span "4" at bounding box center [554, 440] width 6 height 13
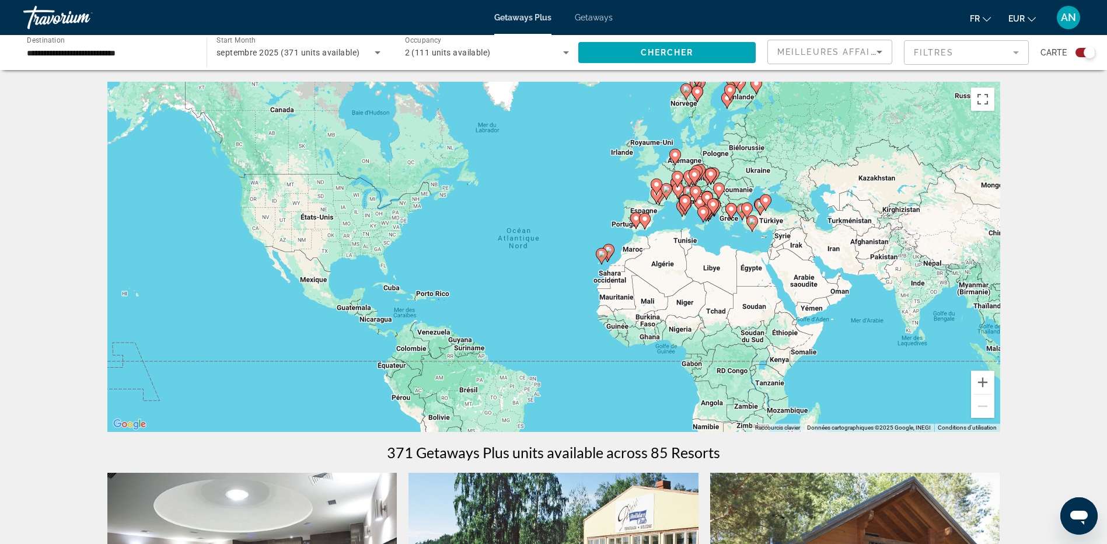
scroll to position [292, 0]
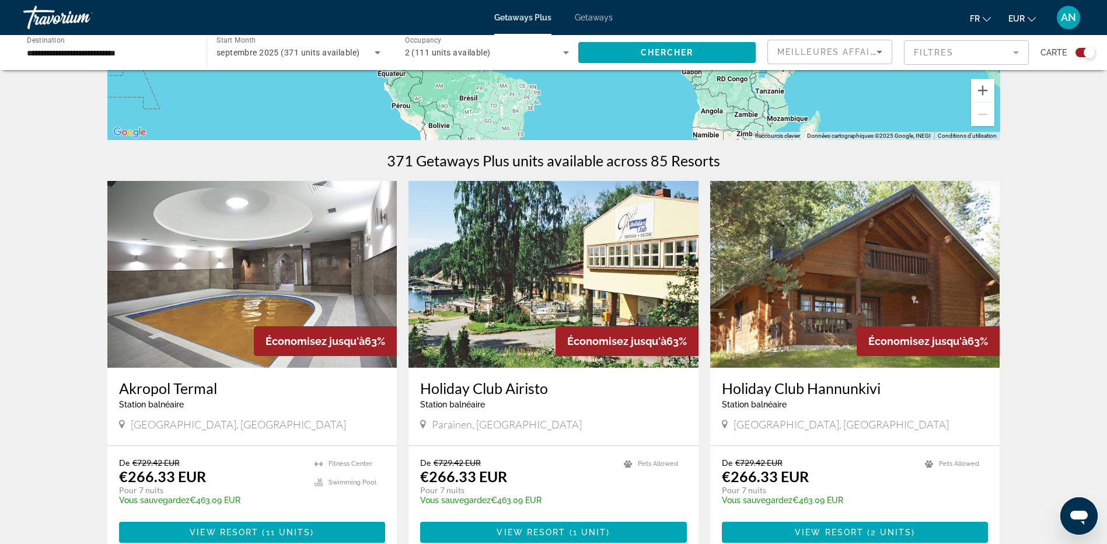
click at [1065, 15] on span "AN" at bounding box center [1068, 18] width 15 height 12
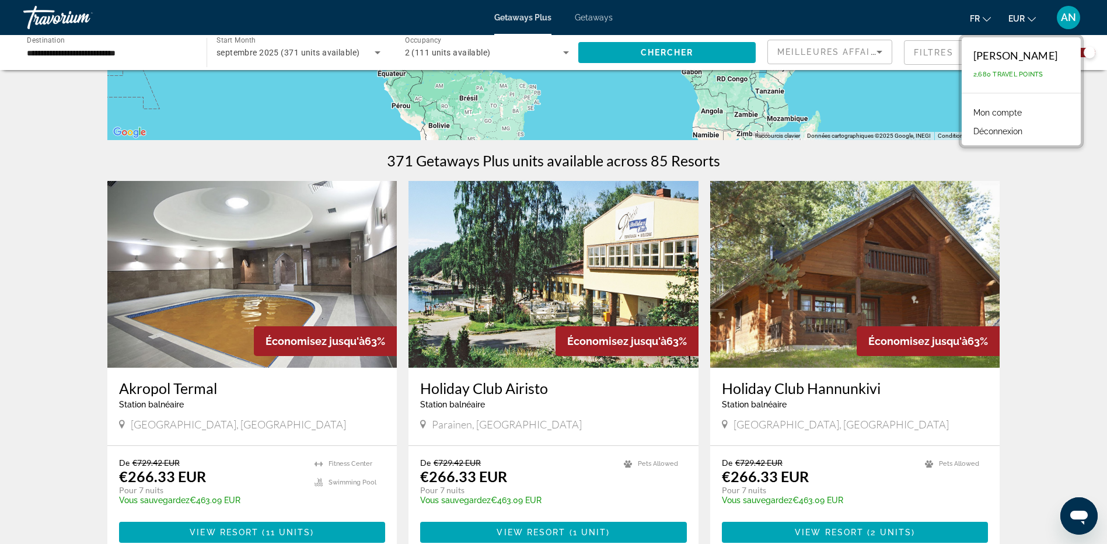
click at [1051, 129] on li "Déconnexion" at bounding box center [1021, 130] width 107 height 19
click at [1024, 138] on button "Déconnexion" at bounding box center [998, 131] width 61 height 15
